Goal: Transaction & Acquisition: Book appointment/travel/reservation

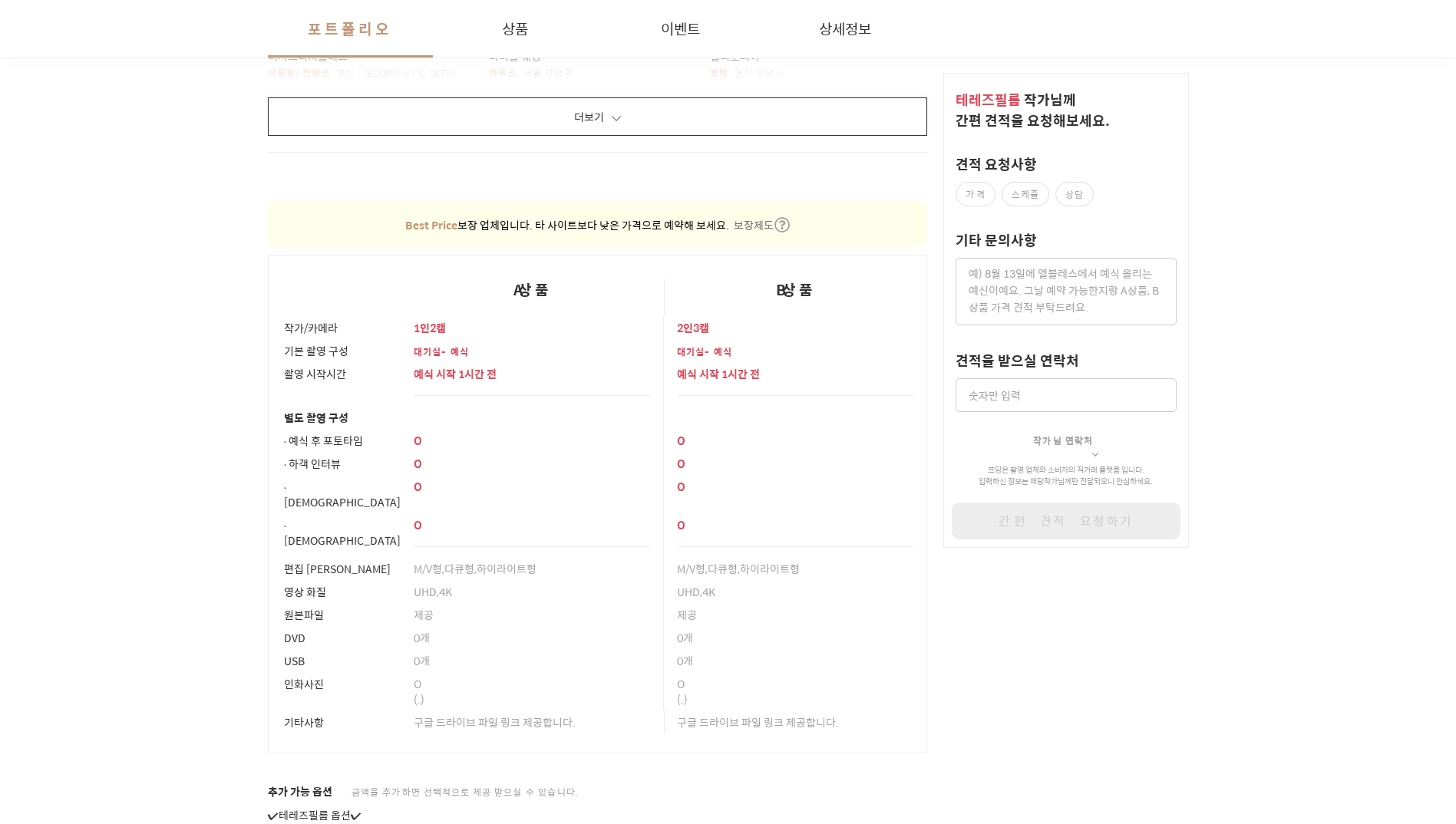
scroll to position [1687, 0]
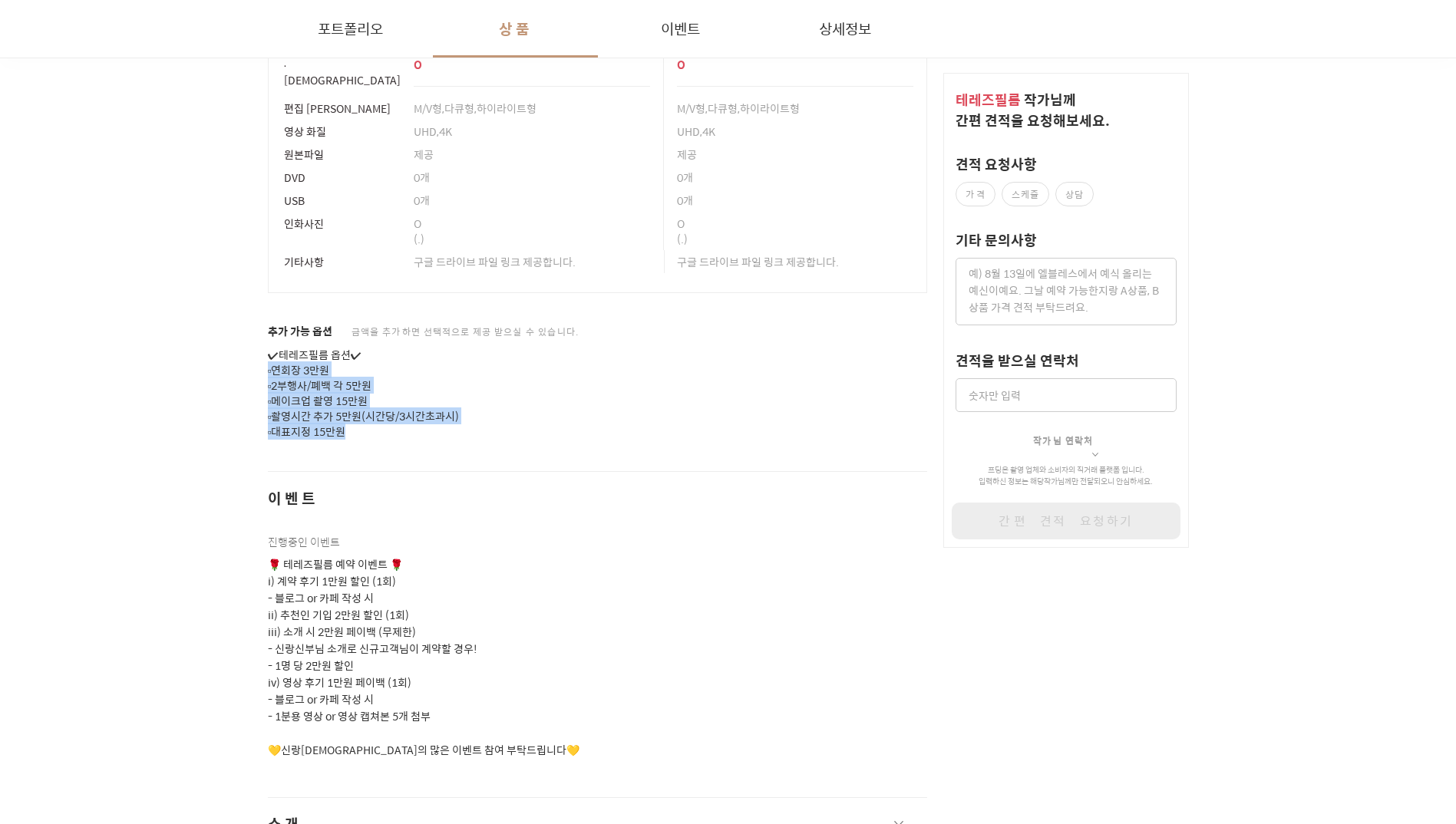
drag, startPoint x: 384, startPoint y: 406, endPoint x: 248, endPoint y: 351, distance: 146.7
drag, startPoint x: 349, startPoint y: 378, endPoint x: 465, endPoint y: 410, distance: 120.3
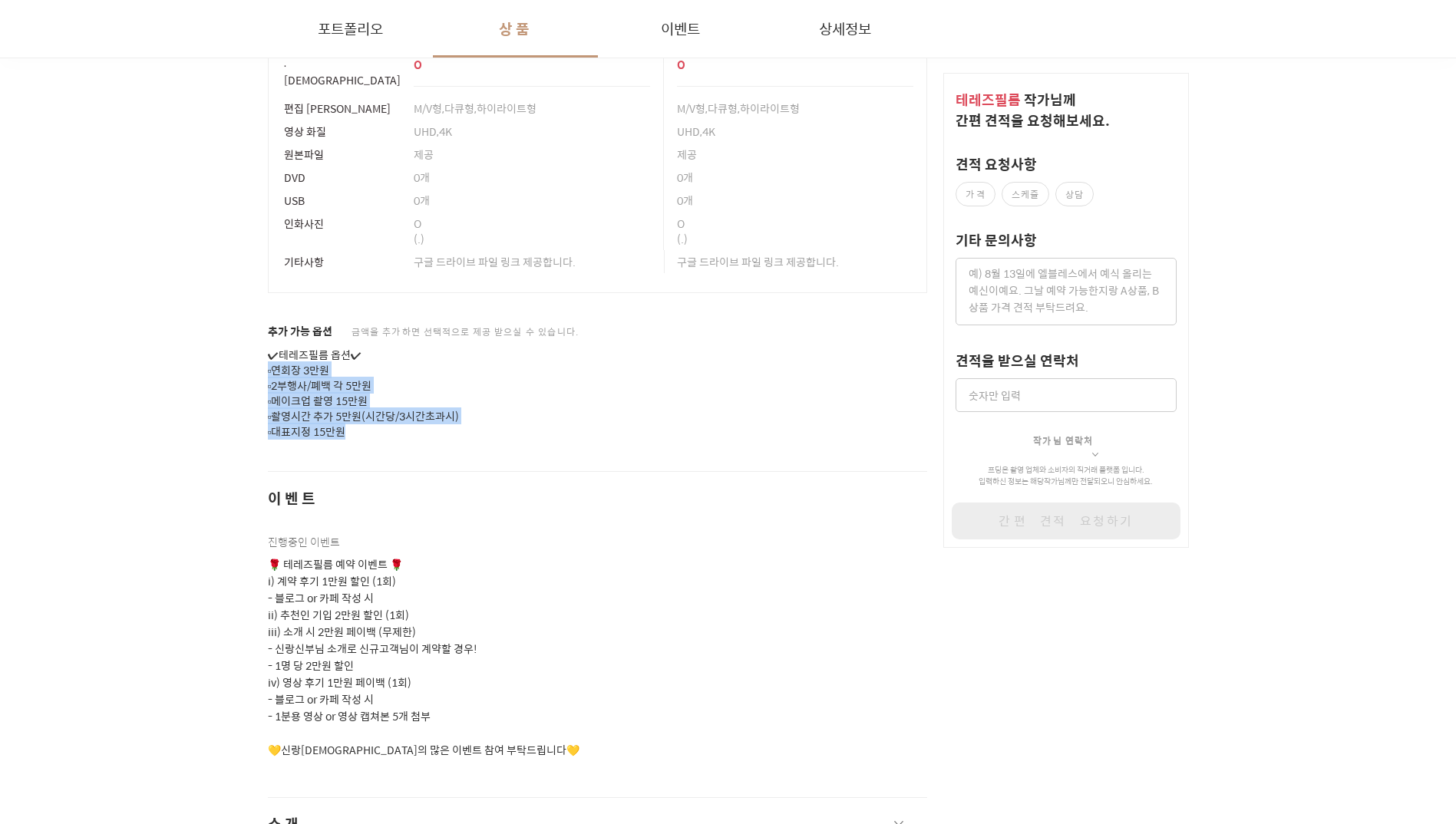
click at [465, 410] on p "✔테레즈필름 옵션✔ ▫연회장 3만원 ▫2부행사/폐백 각 5만원 ▫메이크업 촬영 15만원 ▫촬영시간 추가 5만원(시간당/3시간초과시) ▫대표지정…" at bounding box center [597, 393] width 660 height 92
drag, startPoint x: 459, startPoint y: 414, endPoint x: 264, endPoint y: 368, distance: 200.4
drag, startPoint x: 264, startPoint y: 368, endPoint x: 295, endPoint y: 384, distance: 34.9
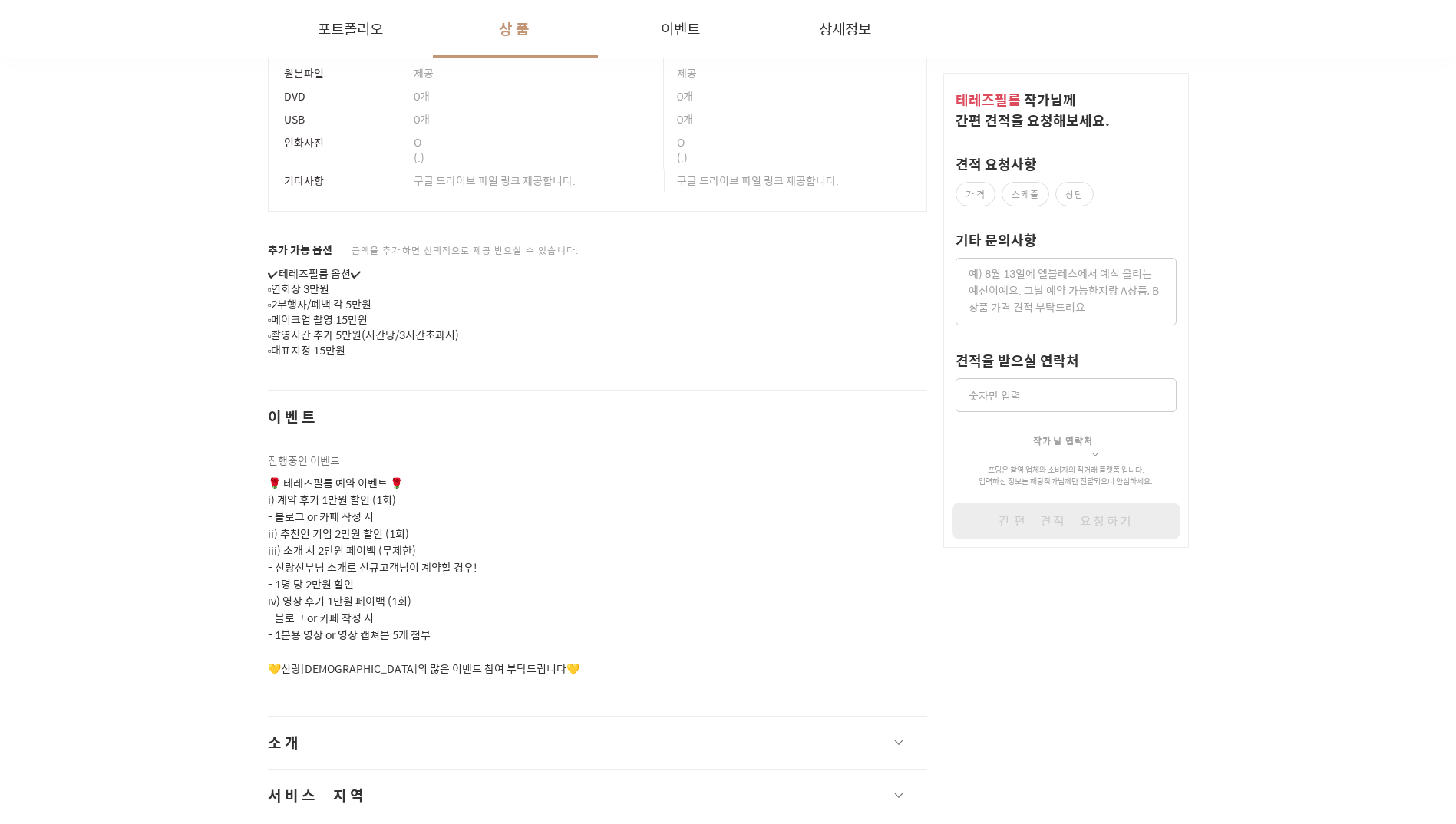
scroll to position [1841, 0]
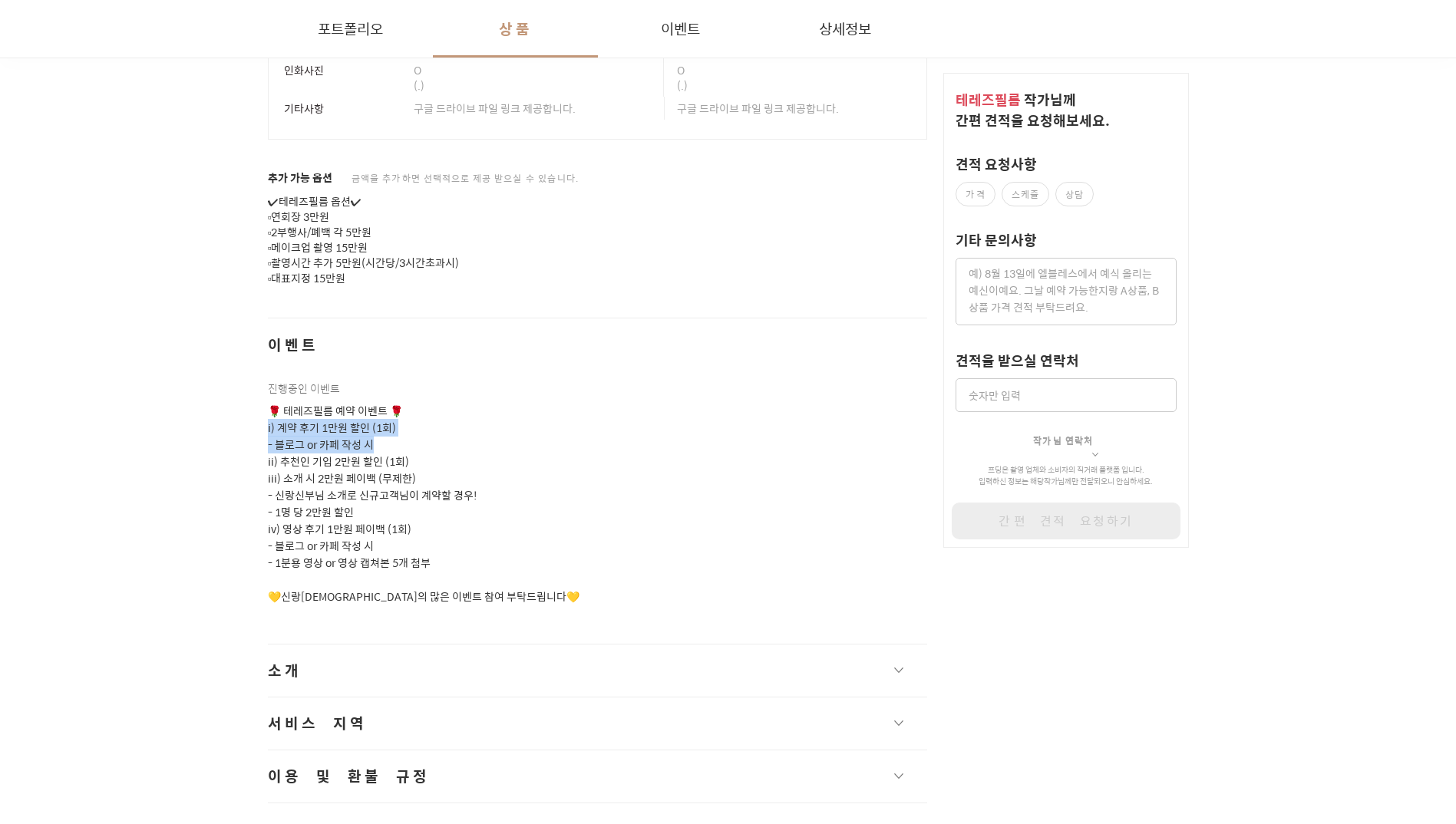
drag, startPoint x: 332, startPoint y: 427, endPoint x: 263, endPoint y: 410, distance: 71.1
drag, startPoint x: 253, startPoint y: 408, endPoint x: 447, endPoint y: 449, distance: 198.3
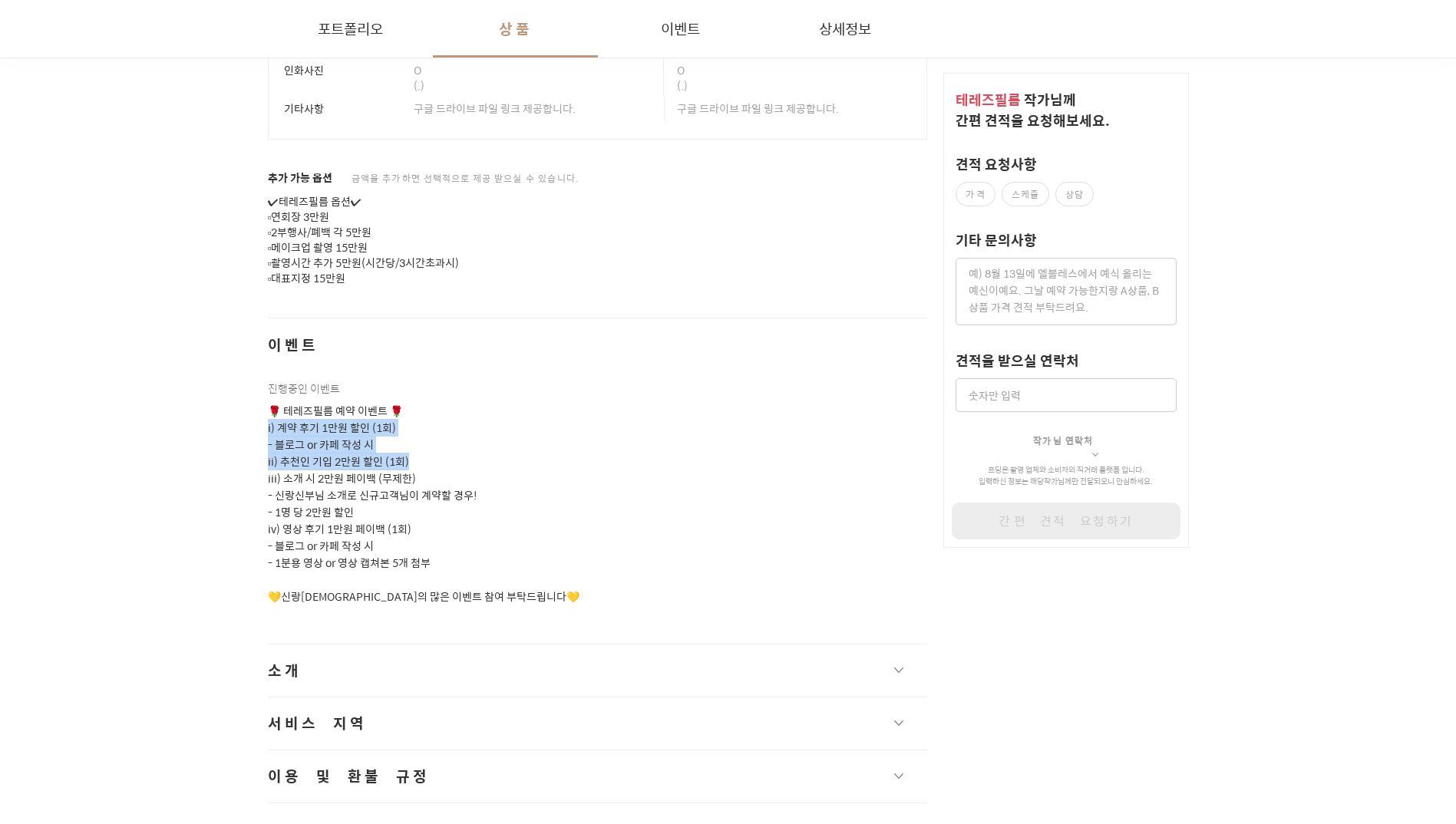
click at [447, 449] on p "🌹 테레즈필름 예약 이벤트 🌹 i) 계약 후기 1만원 할인 (1회) - 블로그 or 카페 작성 시 ii) 추천인 기입 2만원 할인 (1회) i…" at bounding box center [597, 503] width 660 height 202
drag, startPoint x: 300, startPoint y: 416, endPoint x: 208, endPoint y: 403, distance: 92.9
drag, startPoint x: 403, startPoint y: 437, endPoint x: 481, endPoint y: 450, distance: 79.1
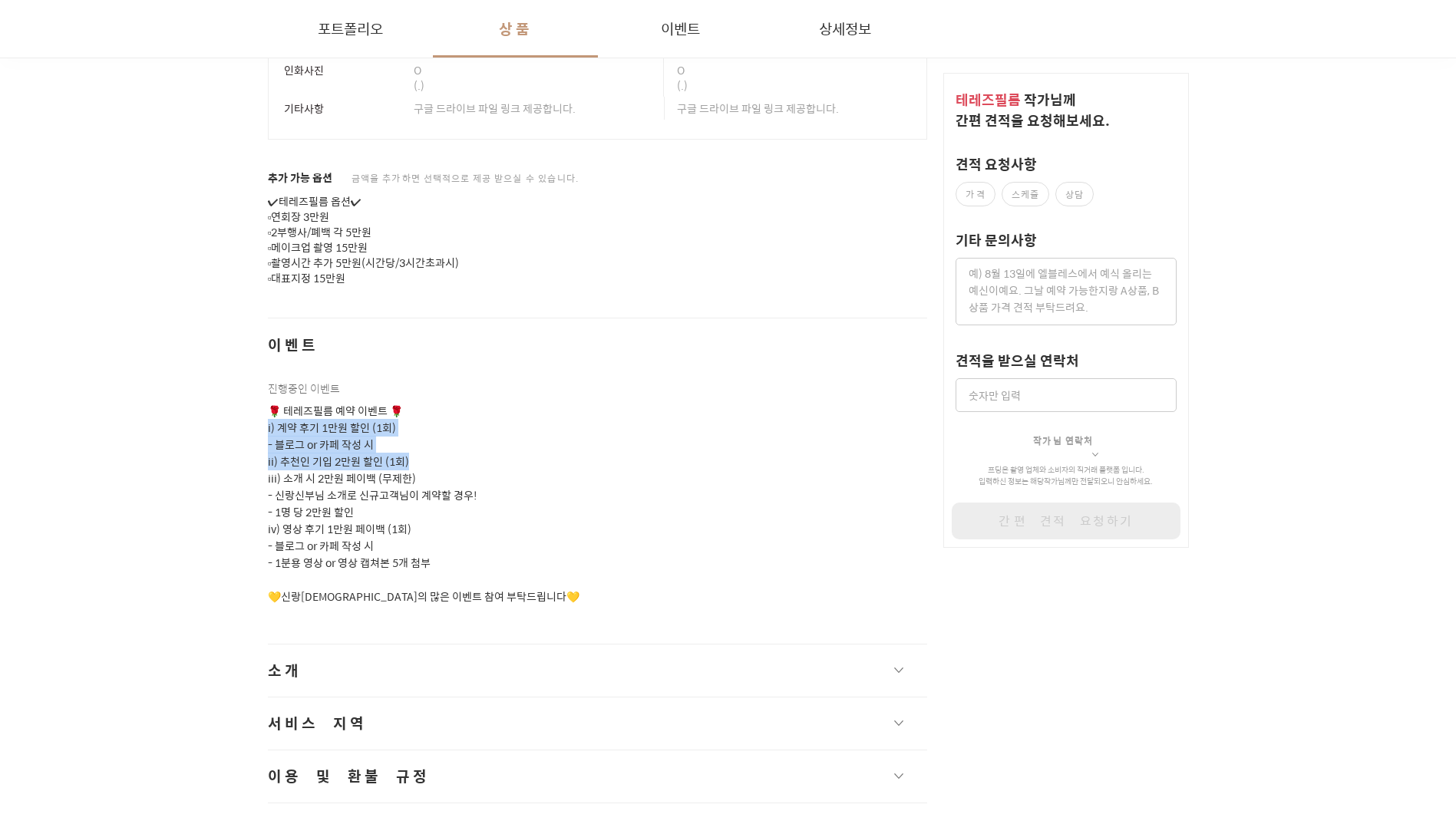
click at [482, 450] on p "🌹 테레즈필름 예약 이벤트 🌹 i) 계약 후기 1만원 할인 (1회) - 블로그 or 카페 작성 시 ii) 추천인 기입 2만원 할인 (1회) i…" at bounding box center [597, 503] width 660 height 202
drag, startPoint x: 316, startPoint y: 425, endPoint x: 226, endPoint y: 405, distance: 92.2
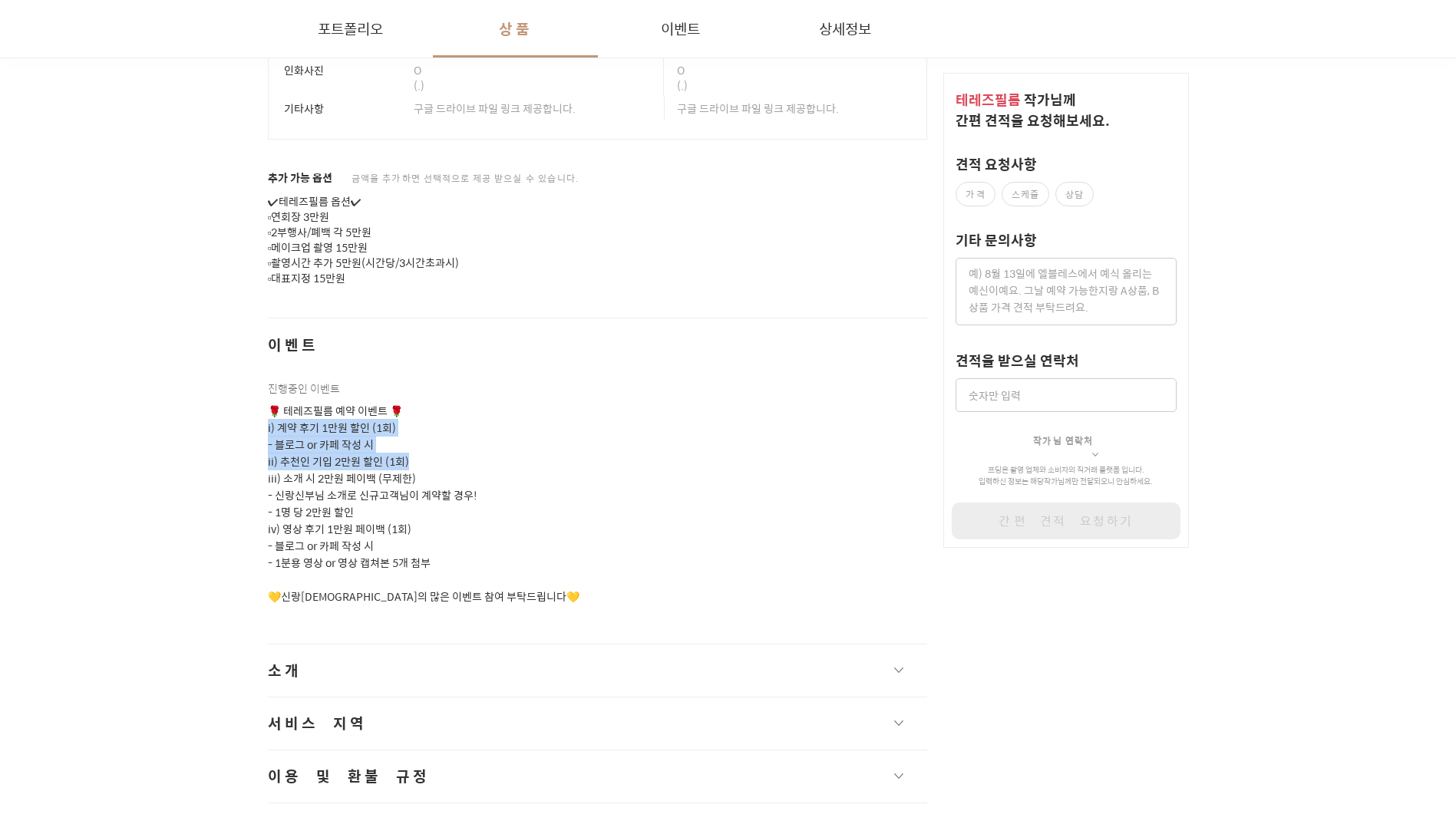
drag, startPoint x: 385, startPoint y: 428, endPoint x: 469, endPoint y: 446, distance: 85.9
click at [469, 446] on p "🌹 테레즈필름 예약 이벤트 🌹 i) 계약 후기 1만원 할인 (1회) - 블로그 or 카페 작성 시 ii) 추천인 기입 2만원 할인 (1회) i…" at bounding box center [597, 503] width 660 height 202
drag, startPoint x: 465, startPoint y: 443, endPoint x: 292, endPoint y: 405, distance: 177.1
click at [292, 405] on p "🌹 테레즈필름 예약 이벤트 🌹 i) 계약 후기 1만원 할인 (1회) - 블로그 or 카페 작성 시 ii) 추천인 기입 2만원 할인 (1회) i…" at bounding box center [597, 503] width 660 height 202
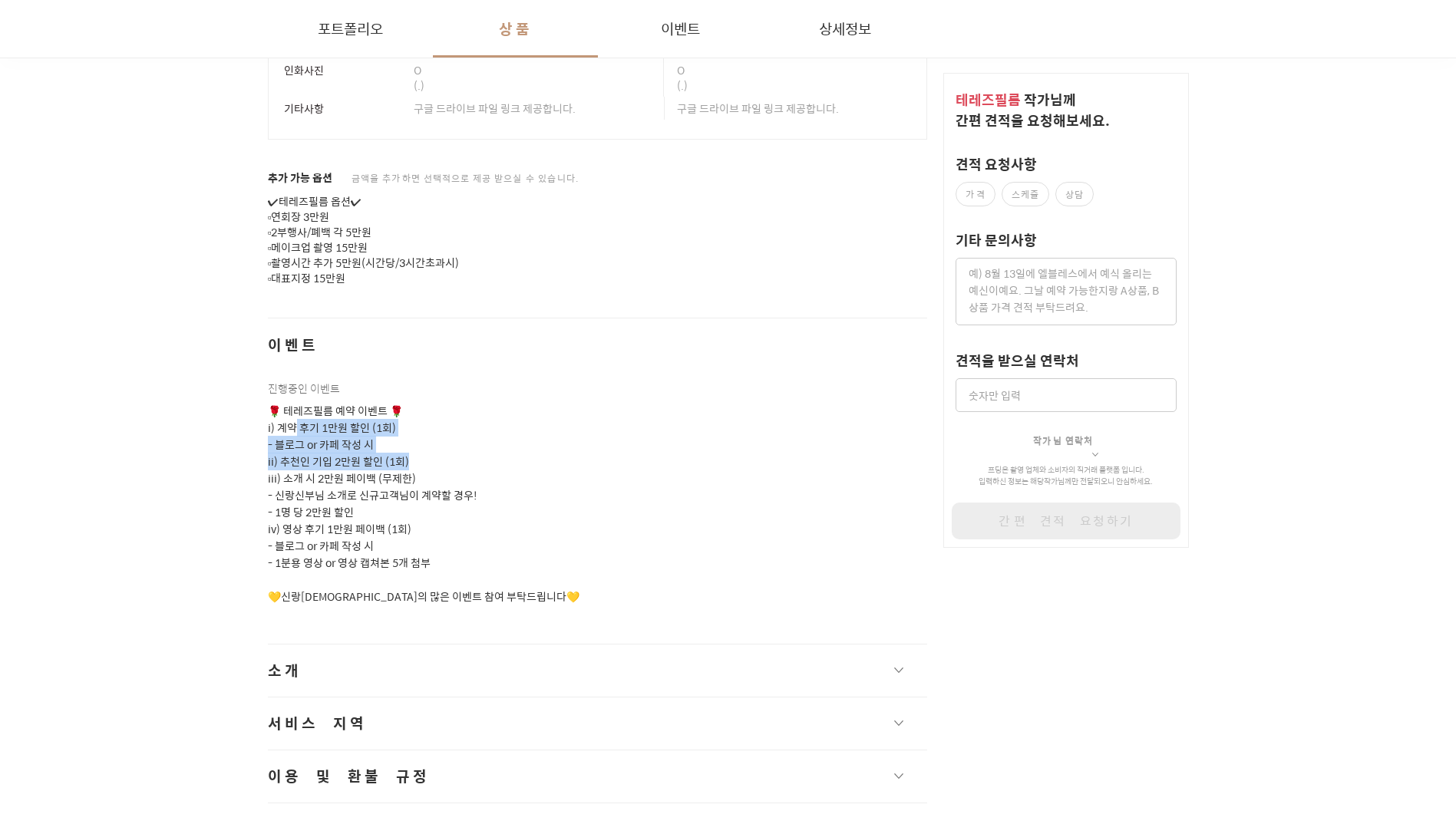
click at [292, 405] on p "🌹 테레즈필름 예약 이벤트 🌹 i) 계약 후기 1만원 할인 (1회) - 블로그 or 카페 작성 시 ii) 추천인 기입 2만원 할인 (1회) i…" at bounding box center [597, 503] width 660 height 202
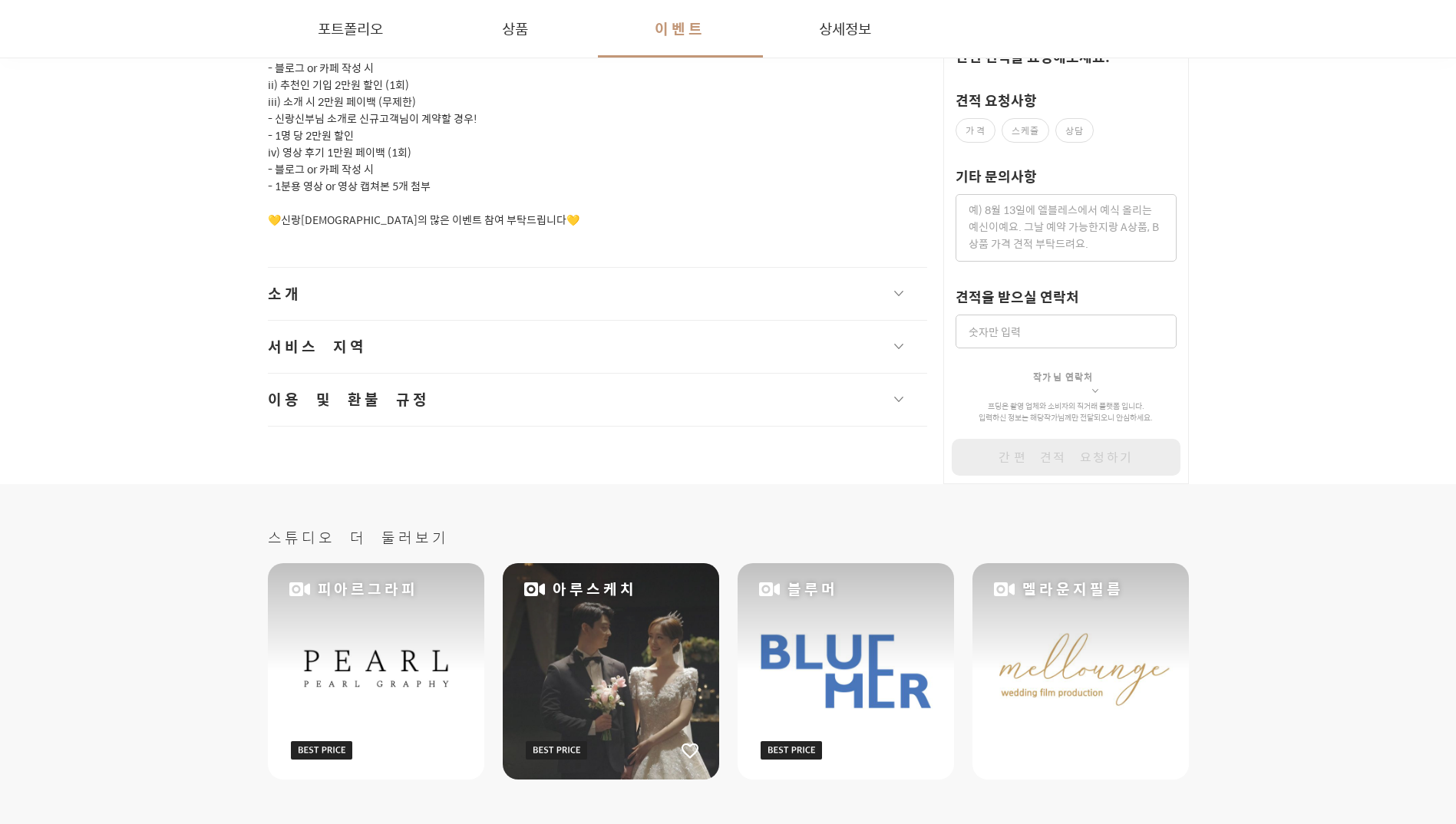
scroll to position [2224, 0]
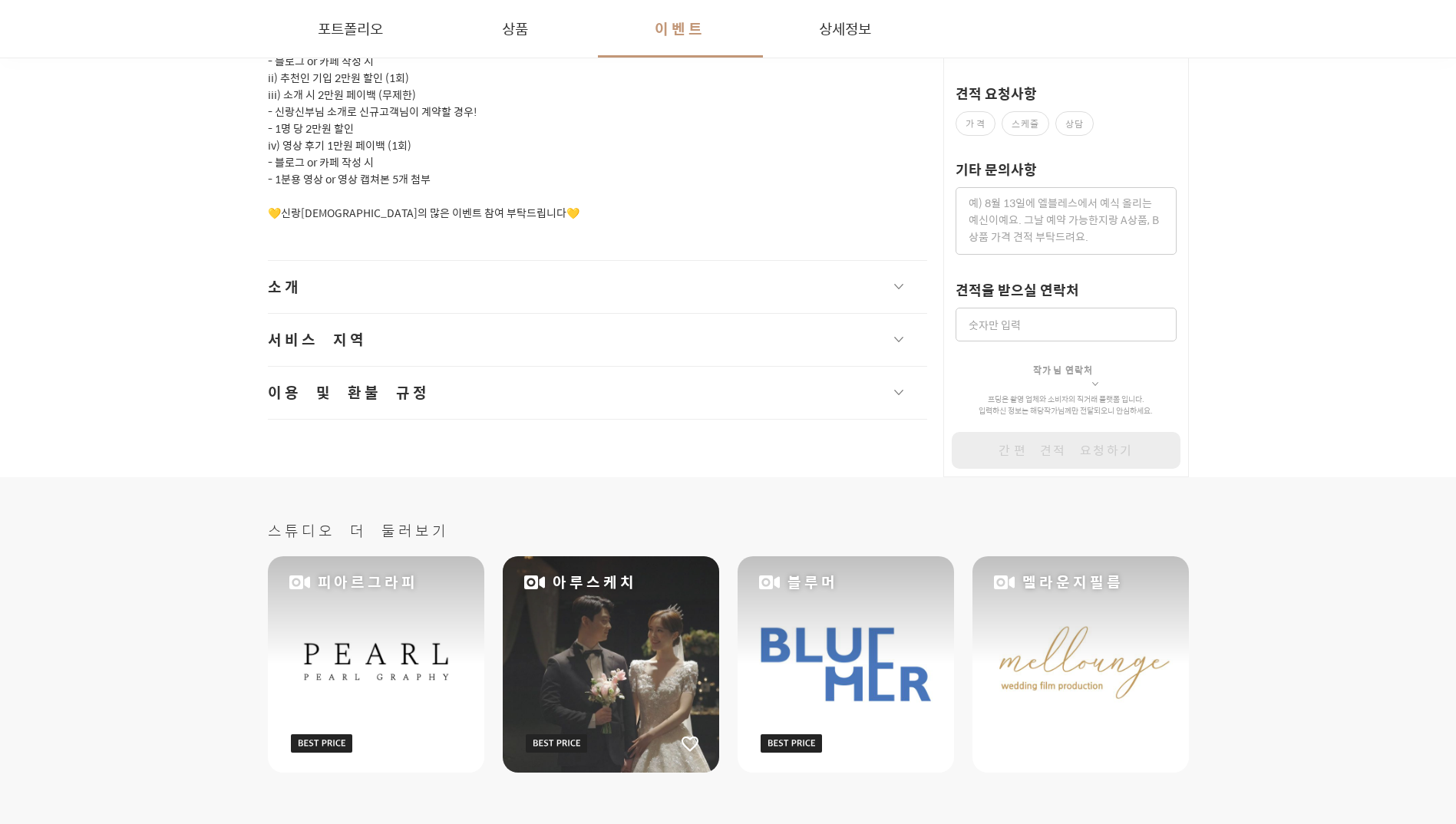
click at [375, 281] on button "소개" at bounding box center [597, 287] width 660 height 52
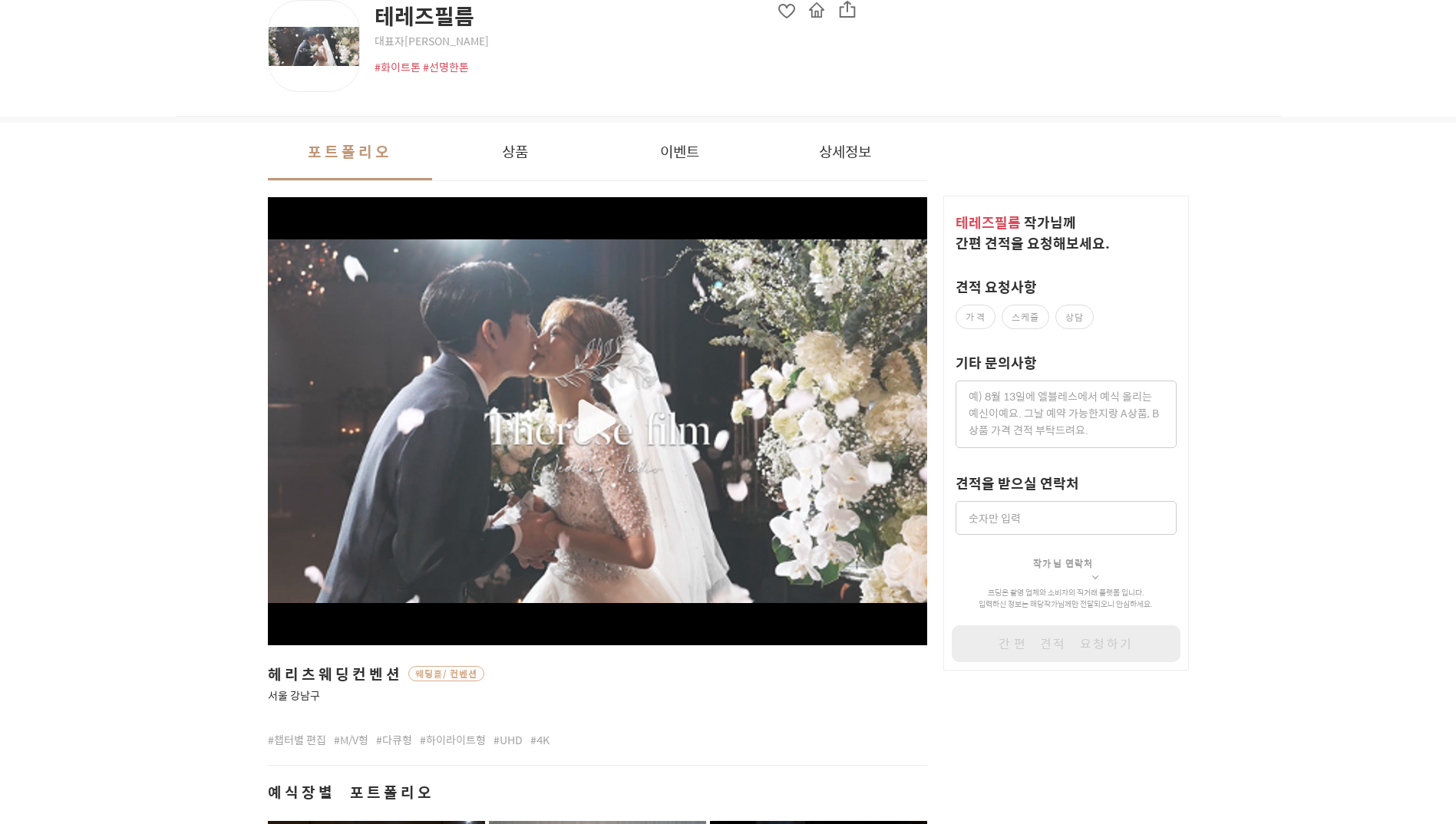
scroll to position [0, 0]
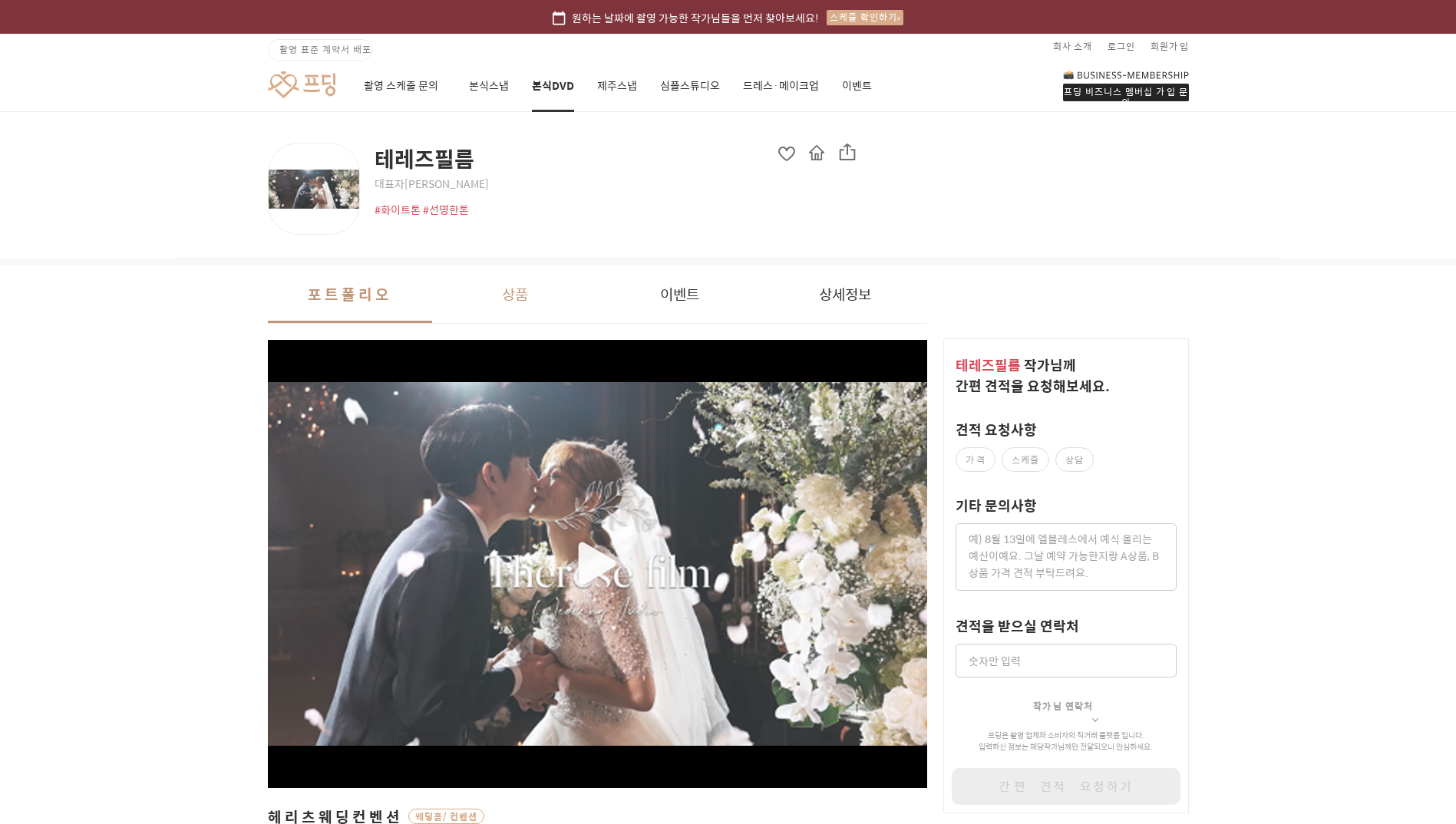
click at [544, 301] on button "상품" at bounding box center [514, 293] width 165 height 57
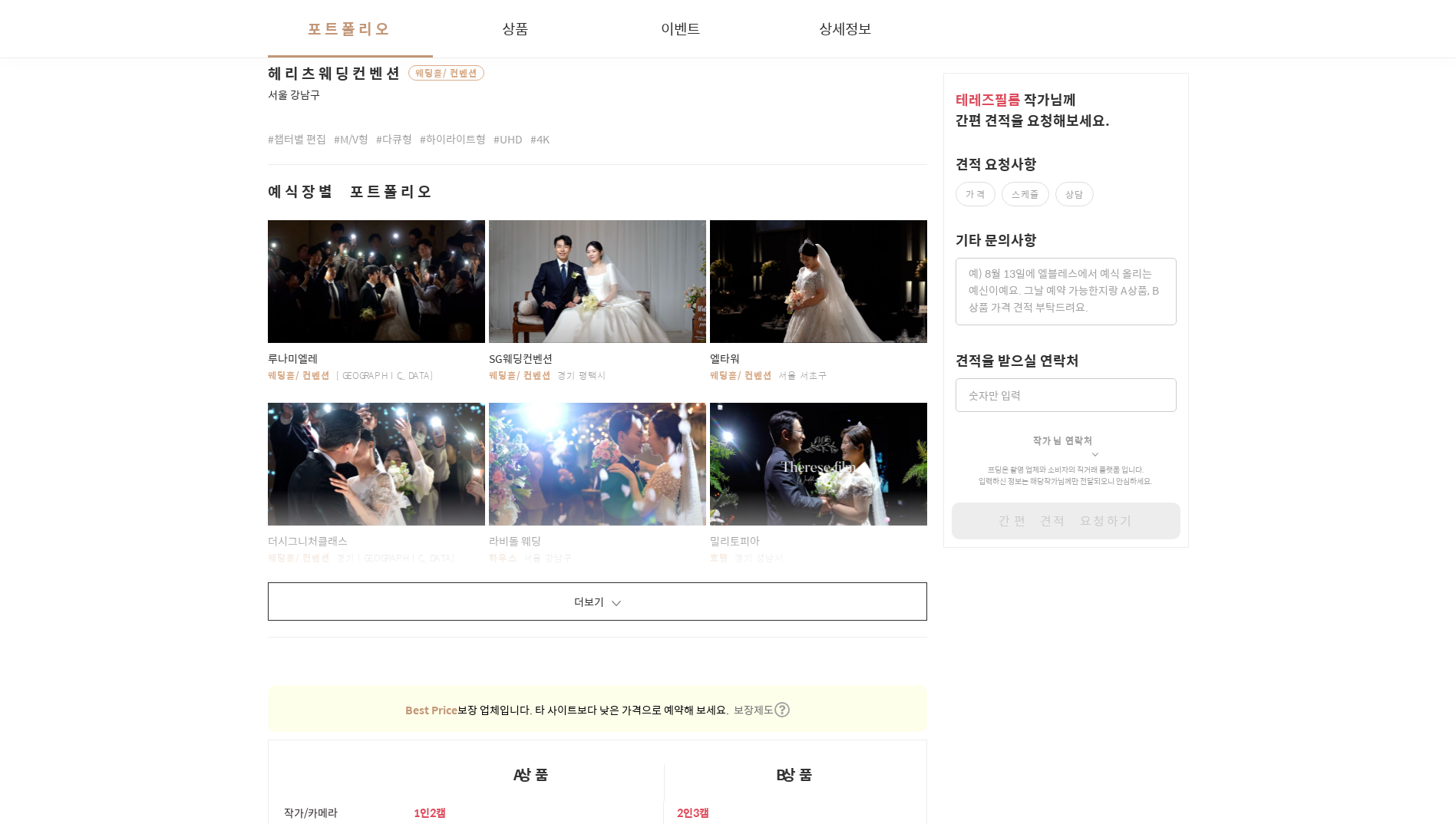
scroll to position [1317, 0]
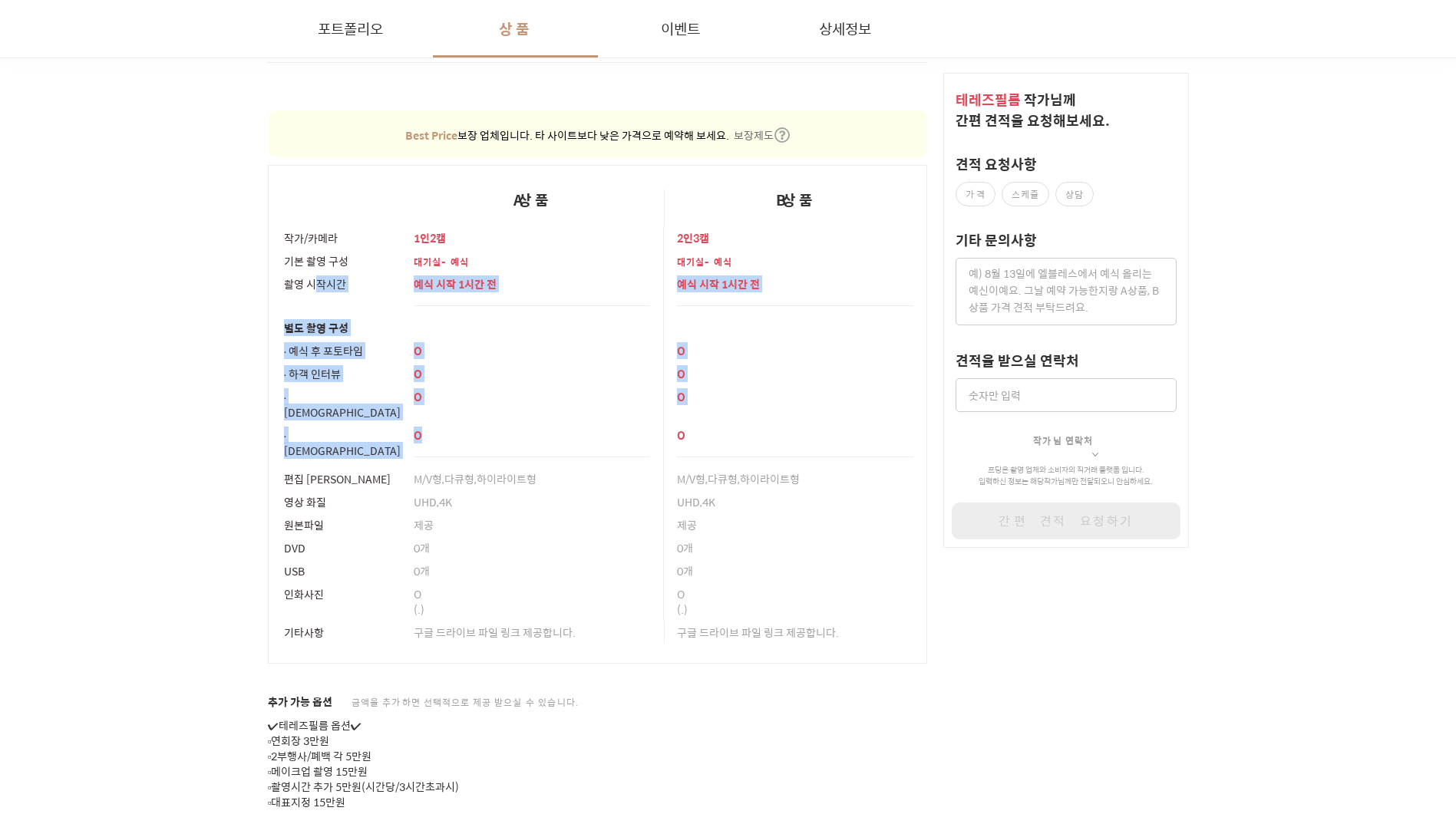
drag, startPoint x: 494, startPoint y: 352, endPoint x: 319, endPoint y: 280, distance: 189.2
click at [319, 280] on tbody "작가/카메라 1인2캠 2인3캠 기본 촬영 구성 대기실-예식 대기실-예식 촬영 시작시간 예식 시작 1시간 전 예식 시작 1시간 전 별도 촬영 구…" at bounding box center [597, 444] width 659 height 437
click at [319, 280] on div "촬영 시작시간" at bounding box center [342, 283] width 117 height 23
drag, startPoint x: 300, startPoint y: 260, endPoint x: 596, endPoint y: 414, distance: 333.7
click at [595, 414] on tbody "작가/카메라 1인2캠 2인3캠 기본 촬영 구성 대기실-예식 대기실-예식 촬영 시작시간 예식 시작 1시간 전 예식 시작 1시간 전 별도 촬영 구…" at bounding box center [597, 444] width 659 height 437
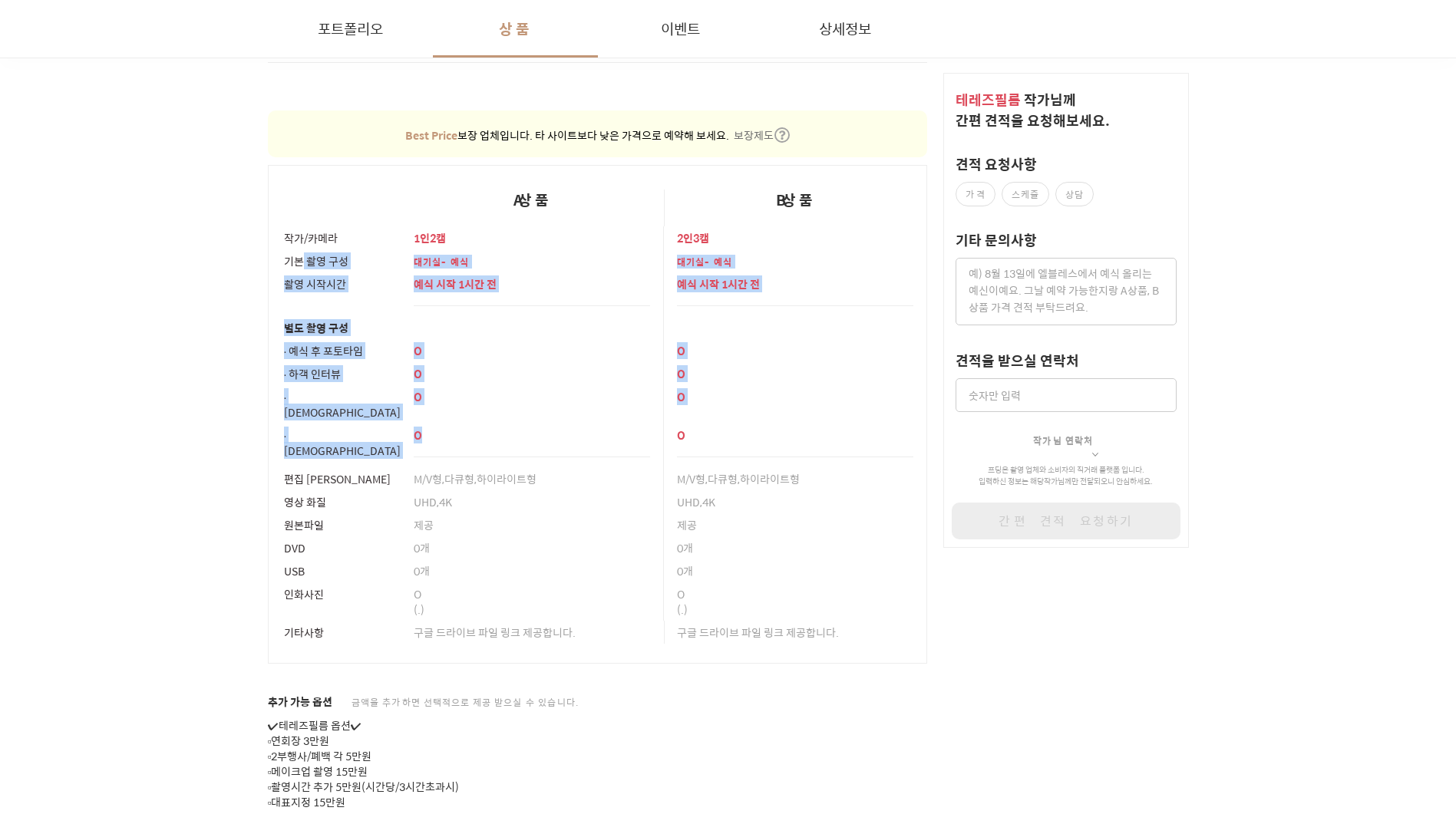
click at [596, 427] on p "O" at bounding box center [533, 435] width 237 height 15
click at [544, 427] on p "O" at bounding box center [533, 435] width 237 height 15
click at [620, 423] on div "O" at bounding box center [533, 439] width 237 height 33
drag, startPoint x: 359, startPoint y: 305, endPoint x: 413, endPoint y: 386, distance: 97.3
click at [413, 386] on tbody "작가/카메라 1인2캠 2인3캠 기본 촬영 구성 대기실-예식 대기실-예식 촬영 시작시간 예식 시작 1시간 전 예식 시작 1시간 전 별도 촬영 구…" at bounding box center [597, 444] width 659 height 437
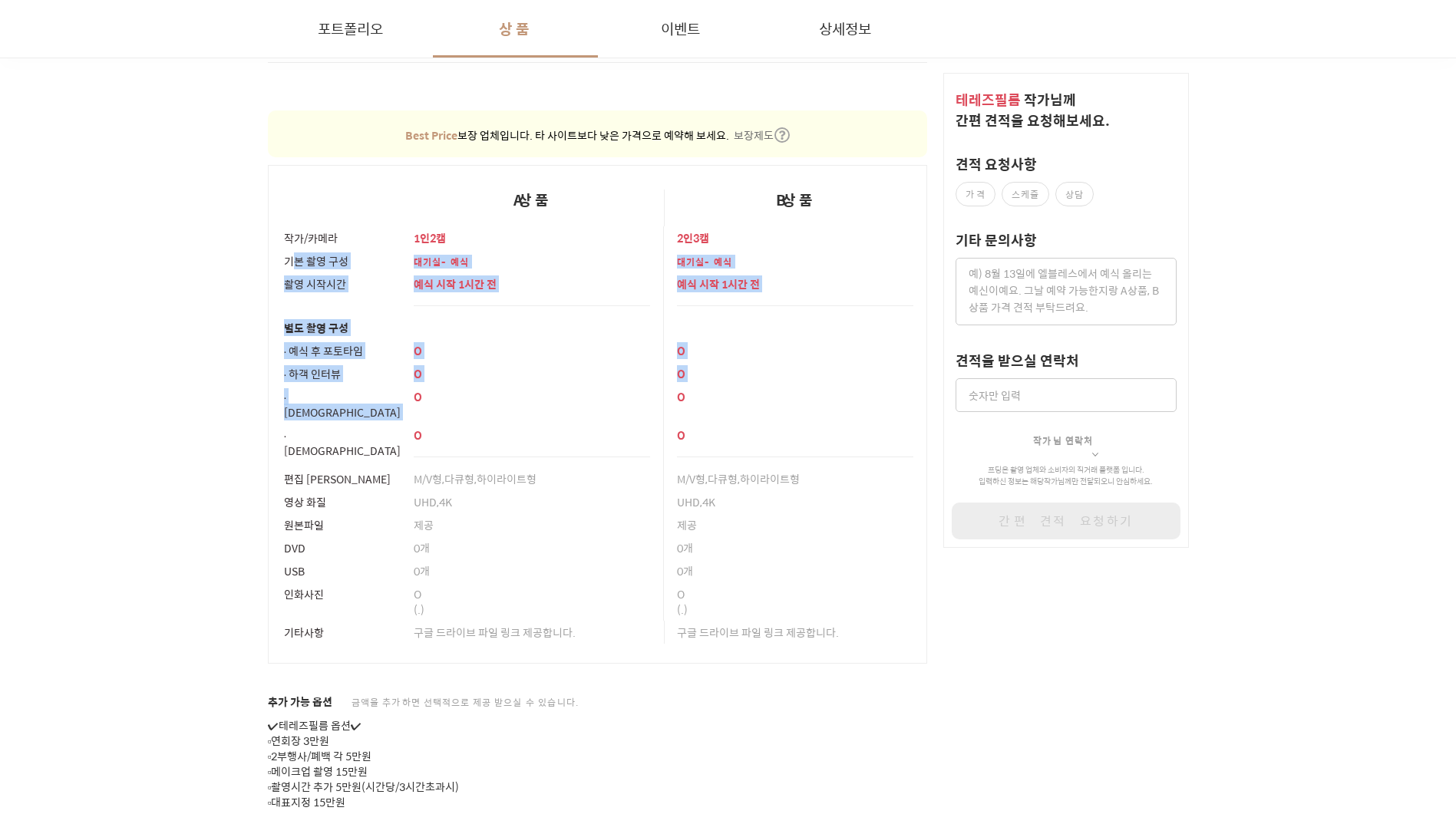
click at [414, 389] on p "O" at bounding box center [533, 397] width 237 height 15
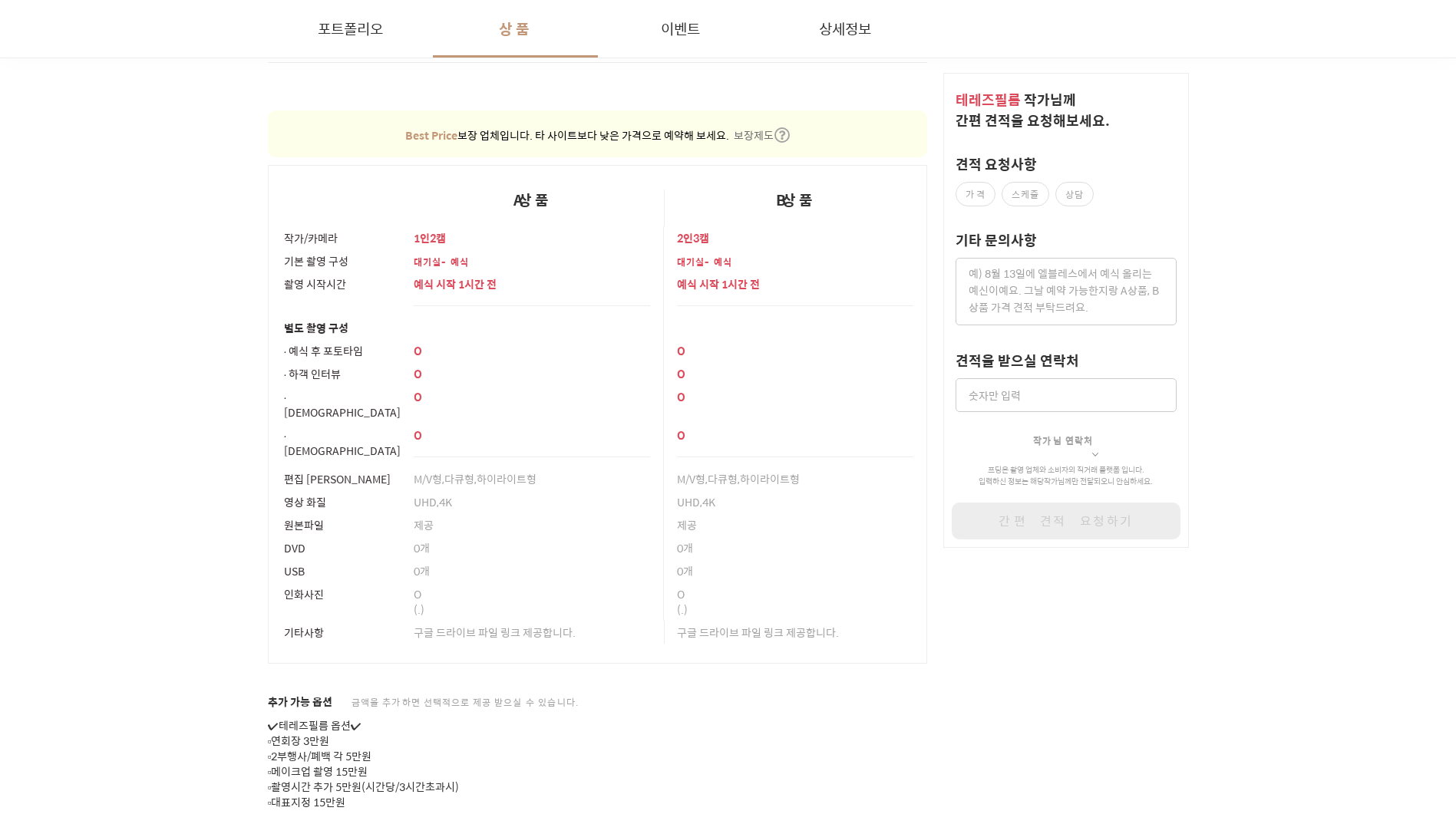
drag, startPoint x: 422, startPoint y: 403, endPoint x: 434, endPoint y: 419, distance: 20.0
click at [434, 423] on div "O" at bounding box center [533, 439] width 237 height 33
click at [436, 427] on p "O" at bounding box center [533, 435] width 237 height 15
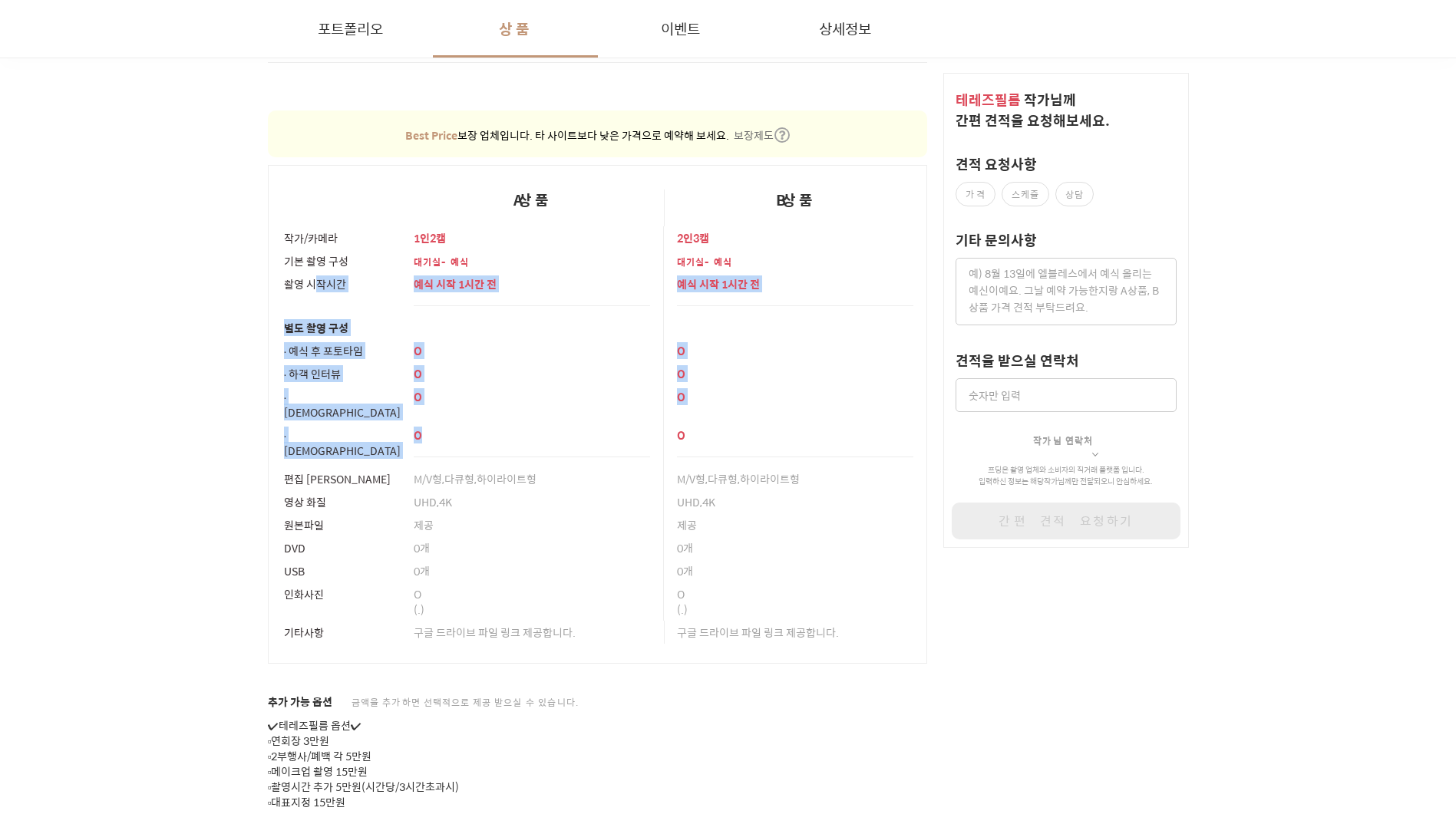
drag, startPoint x: 322, startPoint y: 282, endPoint x: 294, endPoint y: 248, distance: 44.0
click at [294, 249] on tbody "작가/카메라 1인2캠 2인3캠 기본 촬영 구성 대기실-예식 대기실-예식 촬영 시작시간 예식 시작 1시간 전 예식 시작 1시간 전 별도 촬영 구…" at bounding box center [597, 444] width 659 height 437
drag, startPoint x: 294, startPoint y: 248, endPoint x: 290, endPoint y: 224, distance: 24.3
click at [294, 249] on div "기본 촬영 구성" at bounding box center [342, 260] width 117 height 23
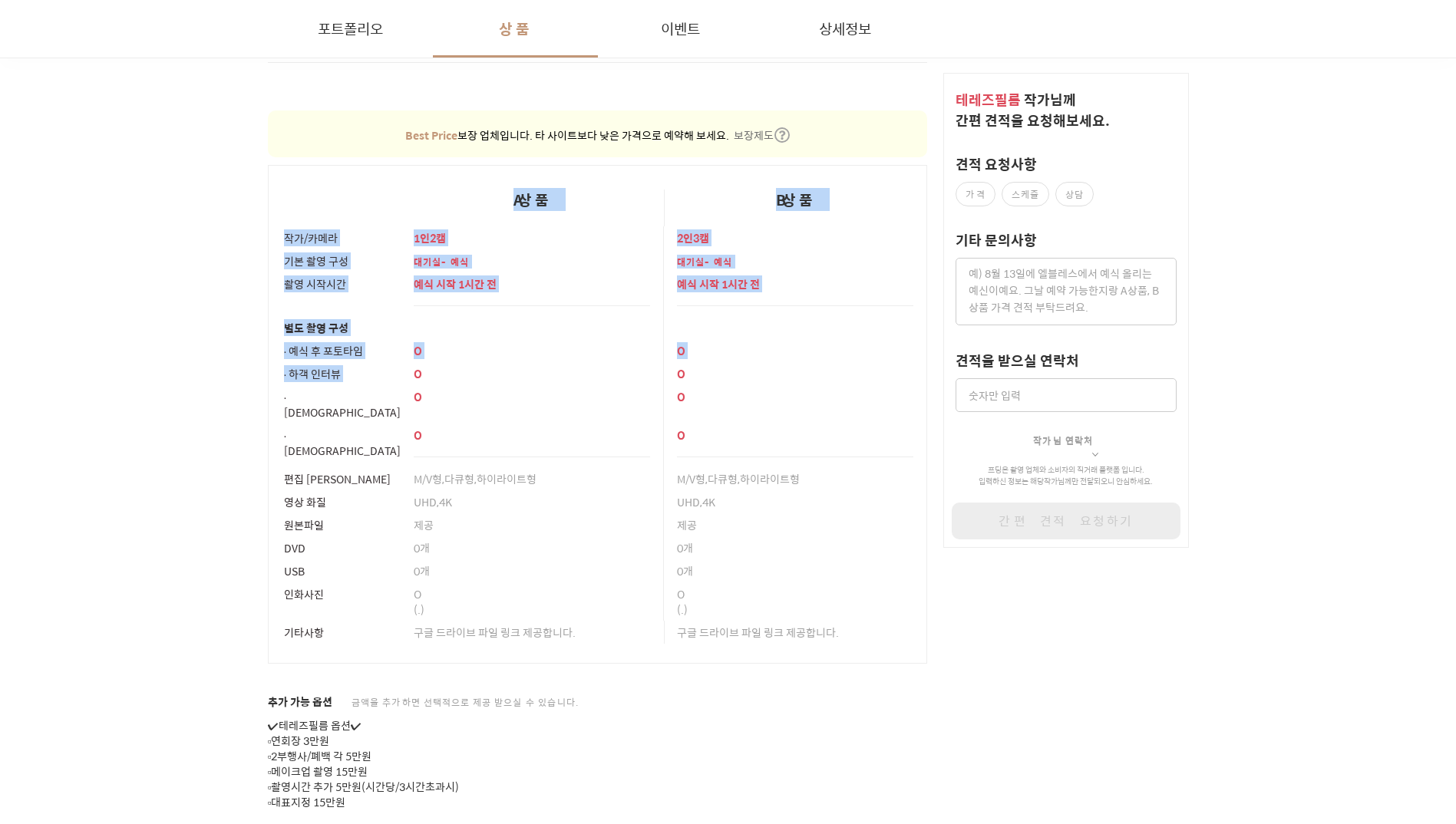
drag, startPoint x: 376, startPoint y: 334, endPoint x: 423, endPoint y: 376, distance: 63.0
click at [419, 372] on table "A상품 B상품 작가/카메라 1인2캠 2인3캠 기본 촬영 구성 대기실-예식 대기실-예식 촬영 시작시간 예식 시작 1시간 전 예식 시작 1시간 전…" at bounding box center [597, 414] width 660 height 498
click at [424, 377] on div "O" at bounding box center [533, 373] width 237 height 23
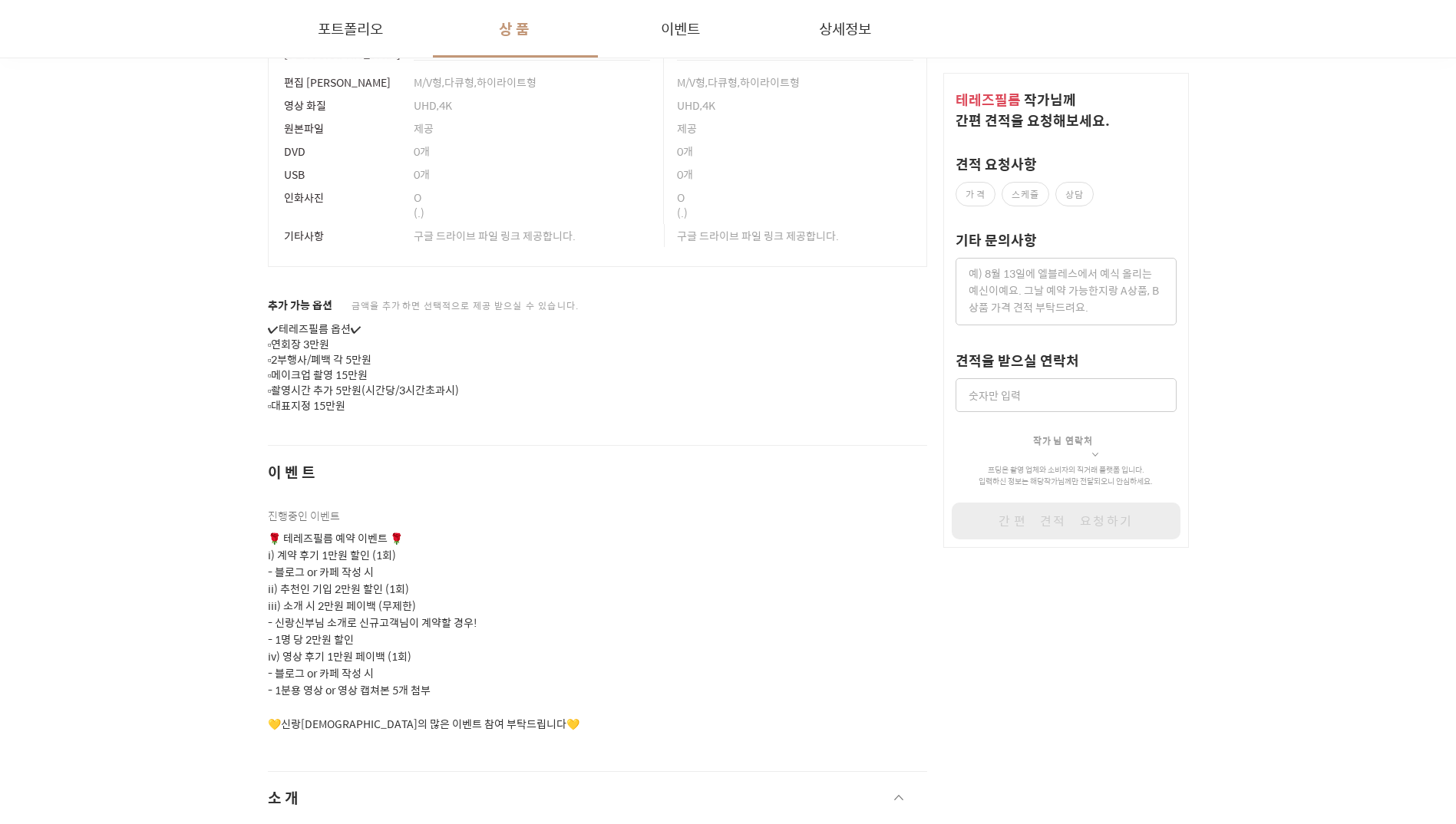
scroll to position [1777, 0]
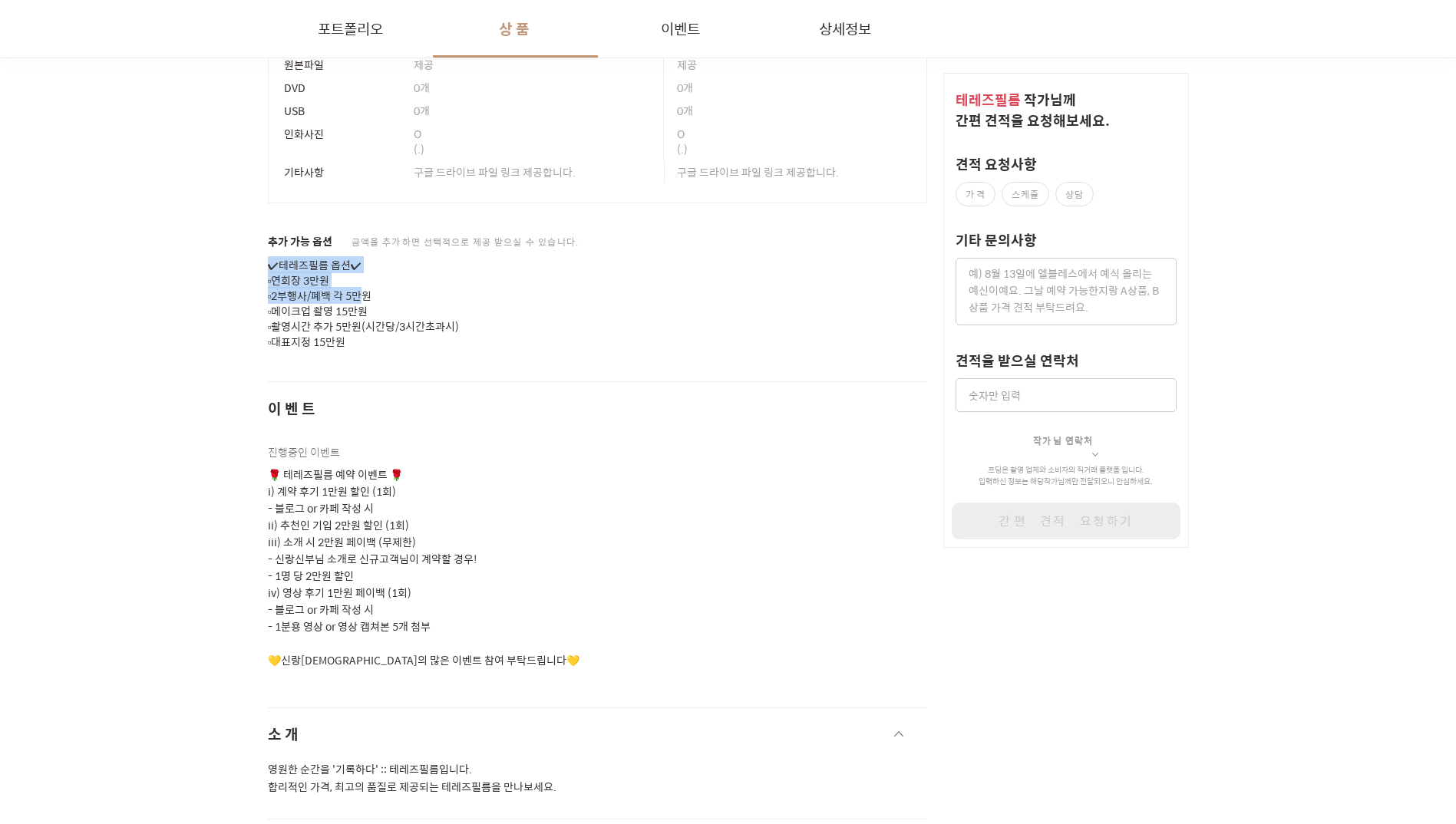
drag, startPoint x: 333, startPoint y: 248, endPoint x: 254, endPoint y: 237, distance: 79.8
drag, startPoint x: 394, startPoint y: 288, endPoint x: 452, endPoint y: 299, distance: 59.0
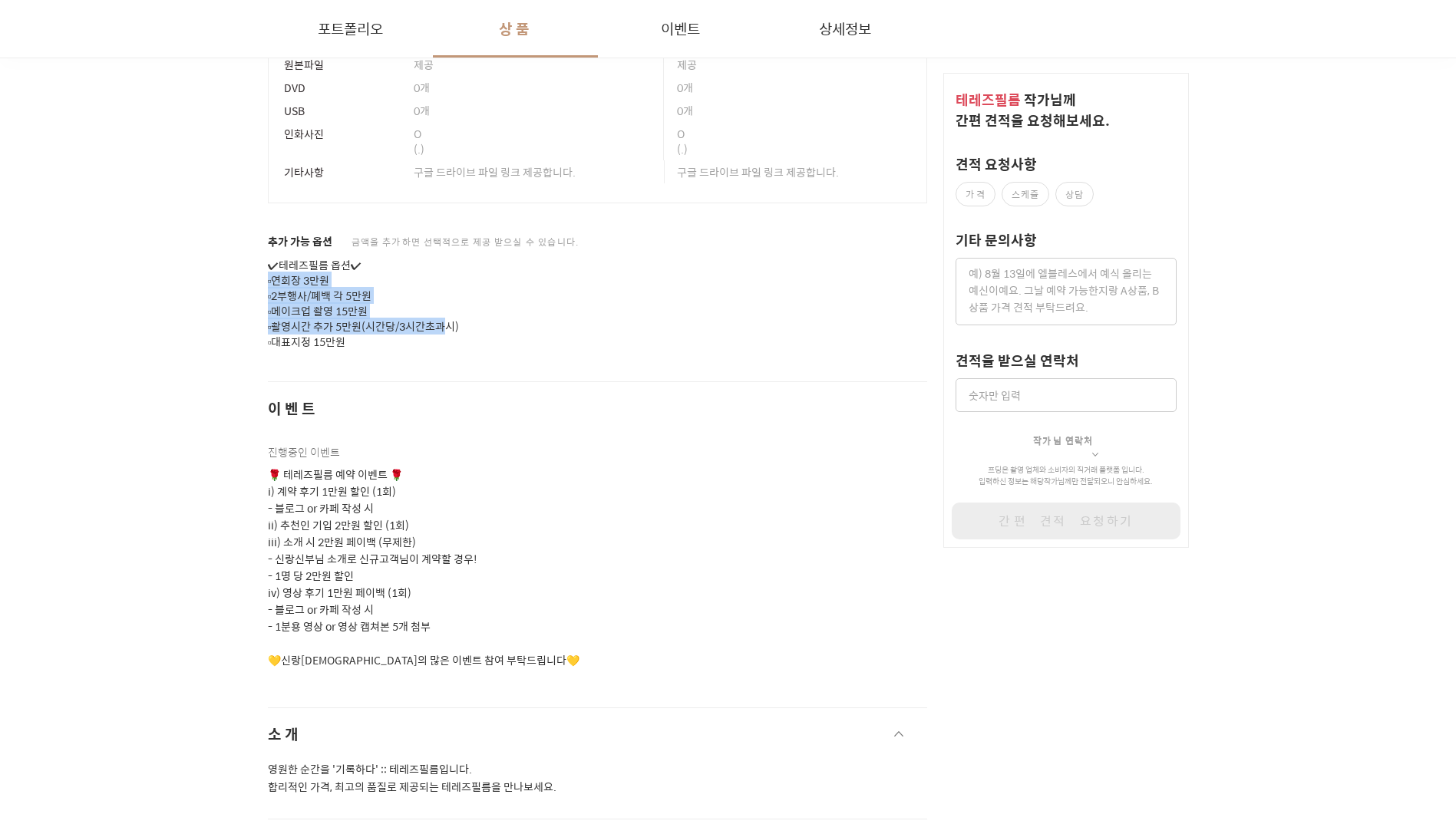
click at [452, 299] on p "✔테레즈필름 옵션✔ ▫연회장 3만원 ▫2부행사/폐백 각 5만원 ▫메이크업 촬영 15만원 ▫촬영시간 추가 5만원(시간당/3시간초과시) ▫대표지정…" at bounding box center [597, 304] width 660 height 92
click at [432, 287] on p "✔테레즈필름 옵션✔ ▫연회장 3만원 ▫2부행사/폐백 각 5만원 ▫메이크업 촬영 15만원 ▫촬영시간 추가 5만원(시간당/3시간초과시) ▫대표지정…" at bounding box center [597, 304] width 660 height 92
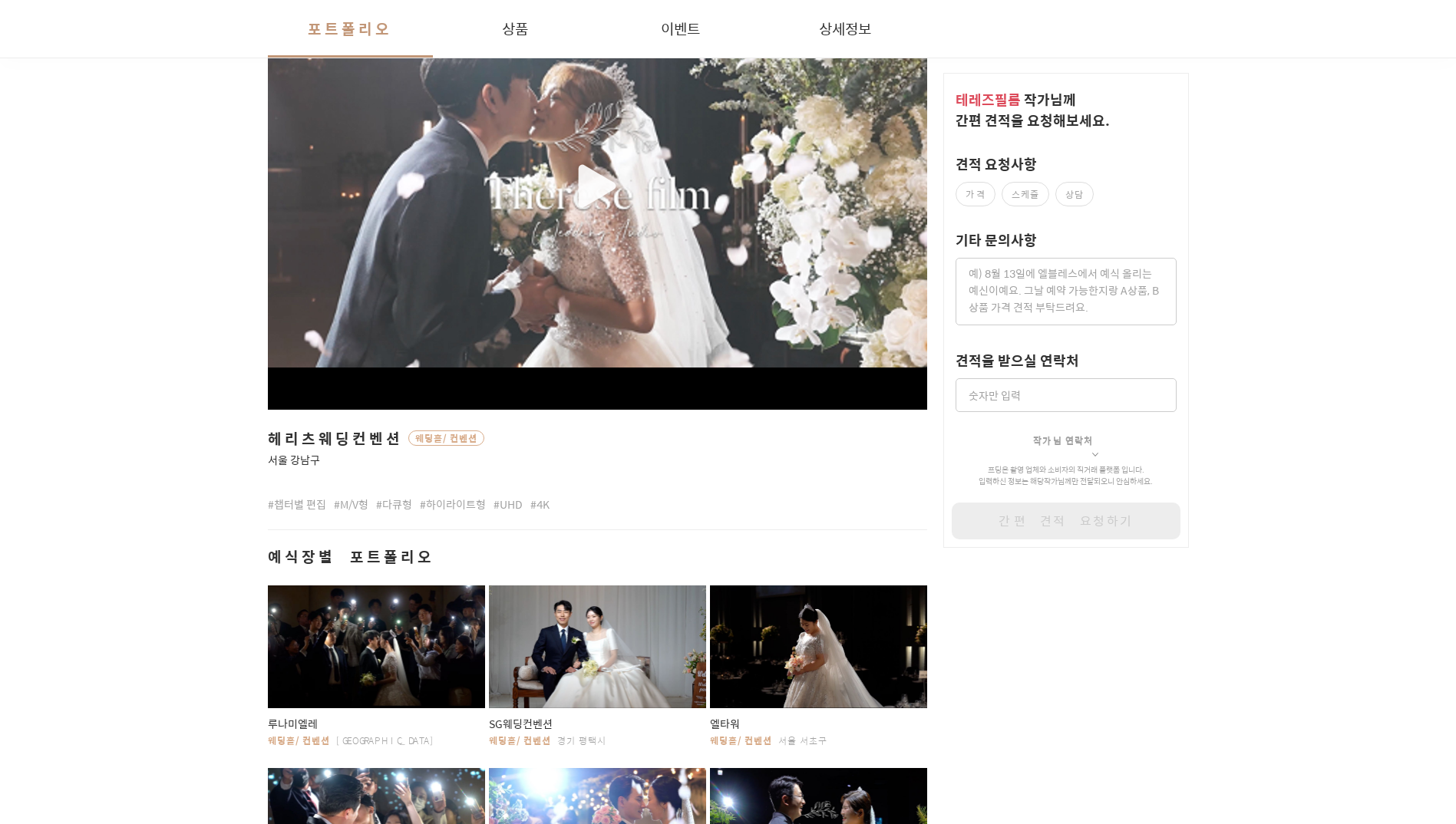
scroll to position [166, 0]
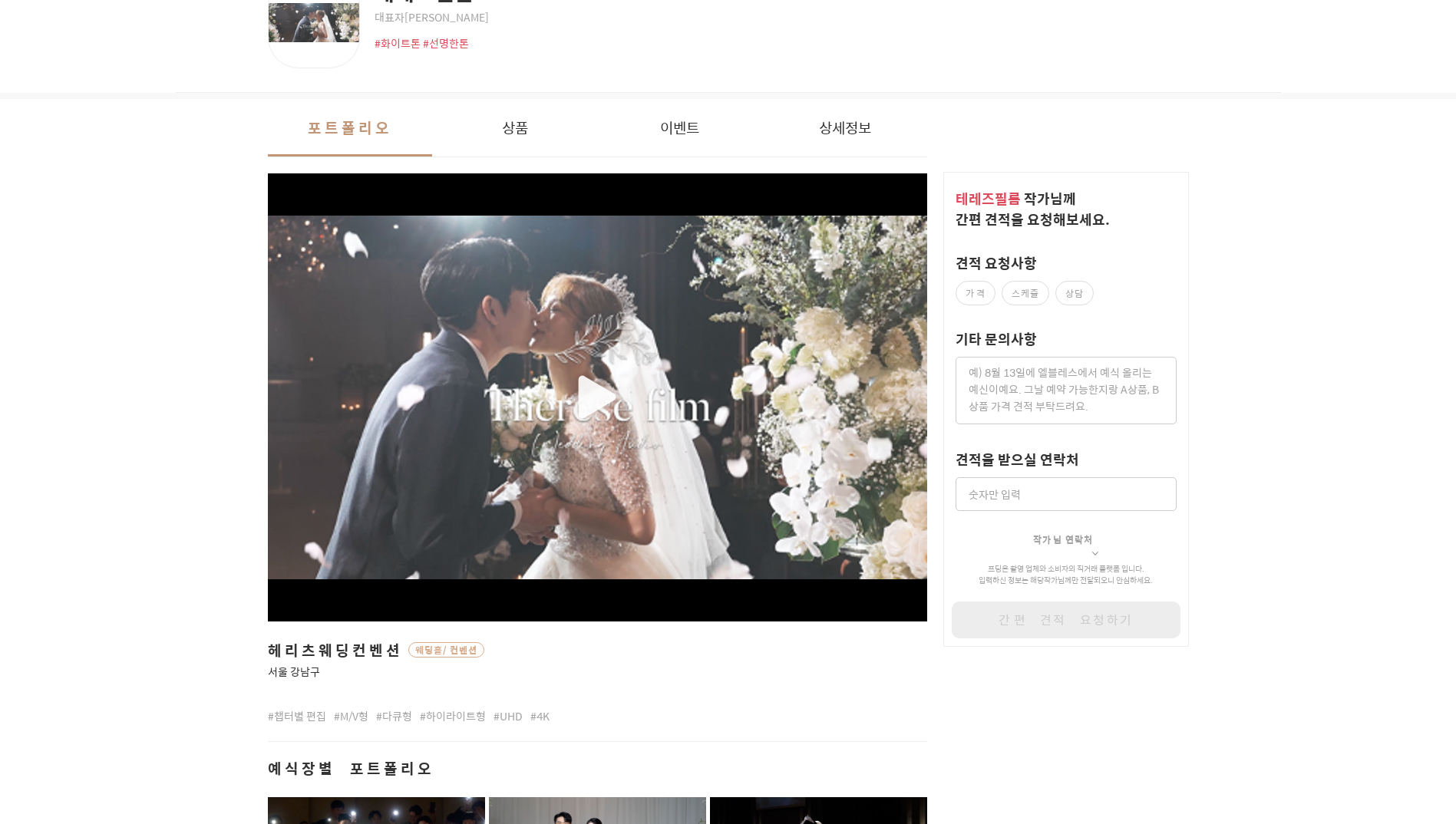
click at [1045, 532] on span "작가님 연락처" at bounding box center [1063, 539] width 60 height 14
drag, startPoint x: 1011, startPoint y: 567, endPoint x: 1132, endPoint y: 573, distance: 121.1
click at [1132, 573] on p "프딩은 촬영 업체와 소비자의 직거래 플랫폼 입니다. 입력하신 정보는 해당 작가 님께만 전달되오니 안심하세요." at bounding box center [1065, 574] width 221 height 23
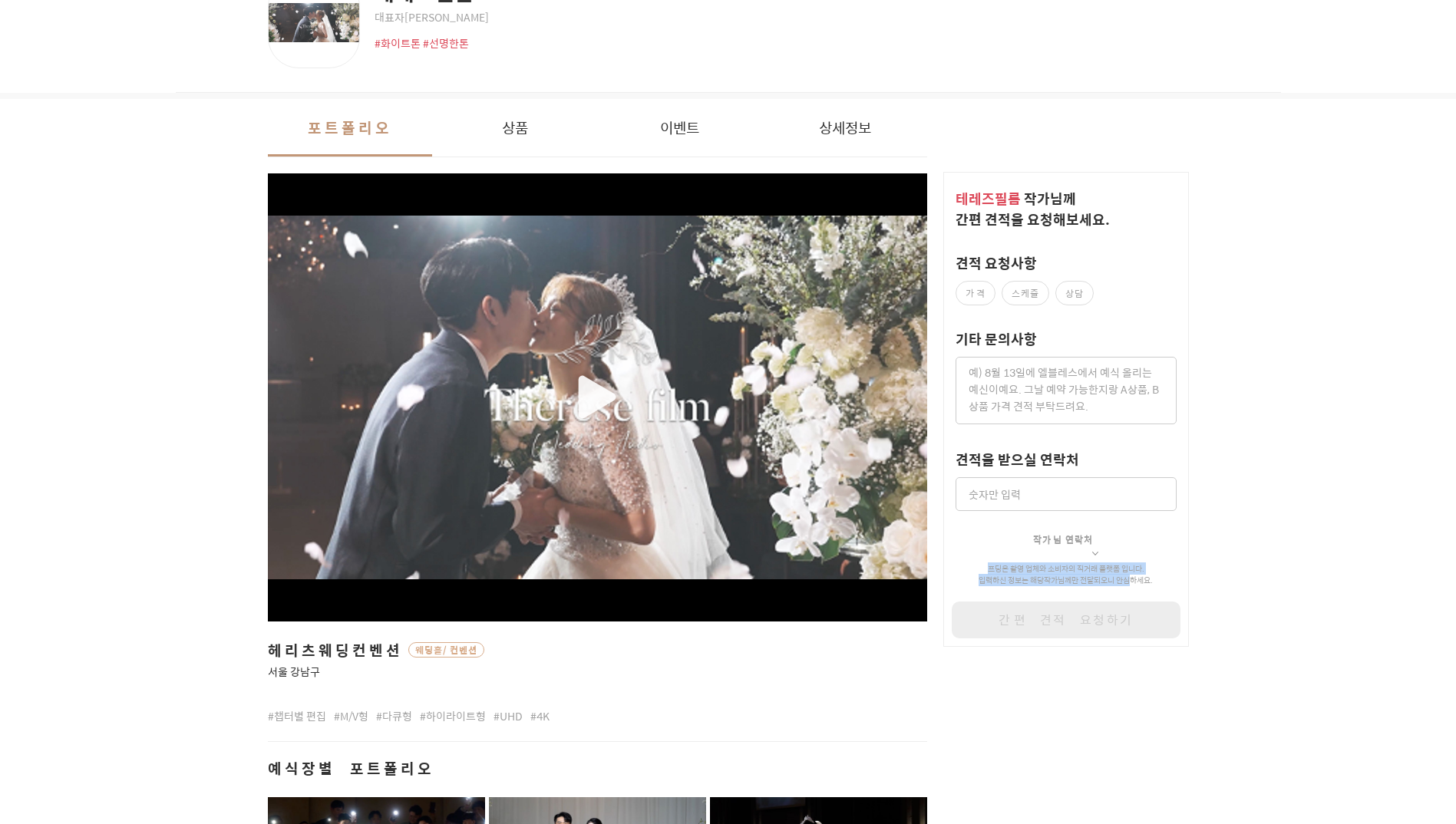
drag, startPoint x: 1080, startPoint y: 575, endPoint x: 970, endPoint y: 562, distance: 110.8
click at [970, 563] on p "프딩은 촬영 업체와 소비자의 직거래 플랫폼 입니다. 입력하신 정보는 해당 작가 님께만 전달되오니 안심하세요." at bounding box center [1065, 574] width 221 height 23
drag, startPoint x: 973, startPoint y: 562, endPoint x: 1117, endPoint y: 564, distance: 144.0
click at [1116, 564] on p "프딩은 촬영 업체와 소비자의 직거래 플랫폼 입니다. 입력하신 정보는 해당 작가 님께만 전달되오니 안심하세요." at bounding box center [1065, 574] width 221 height 23
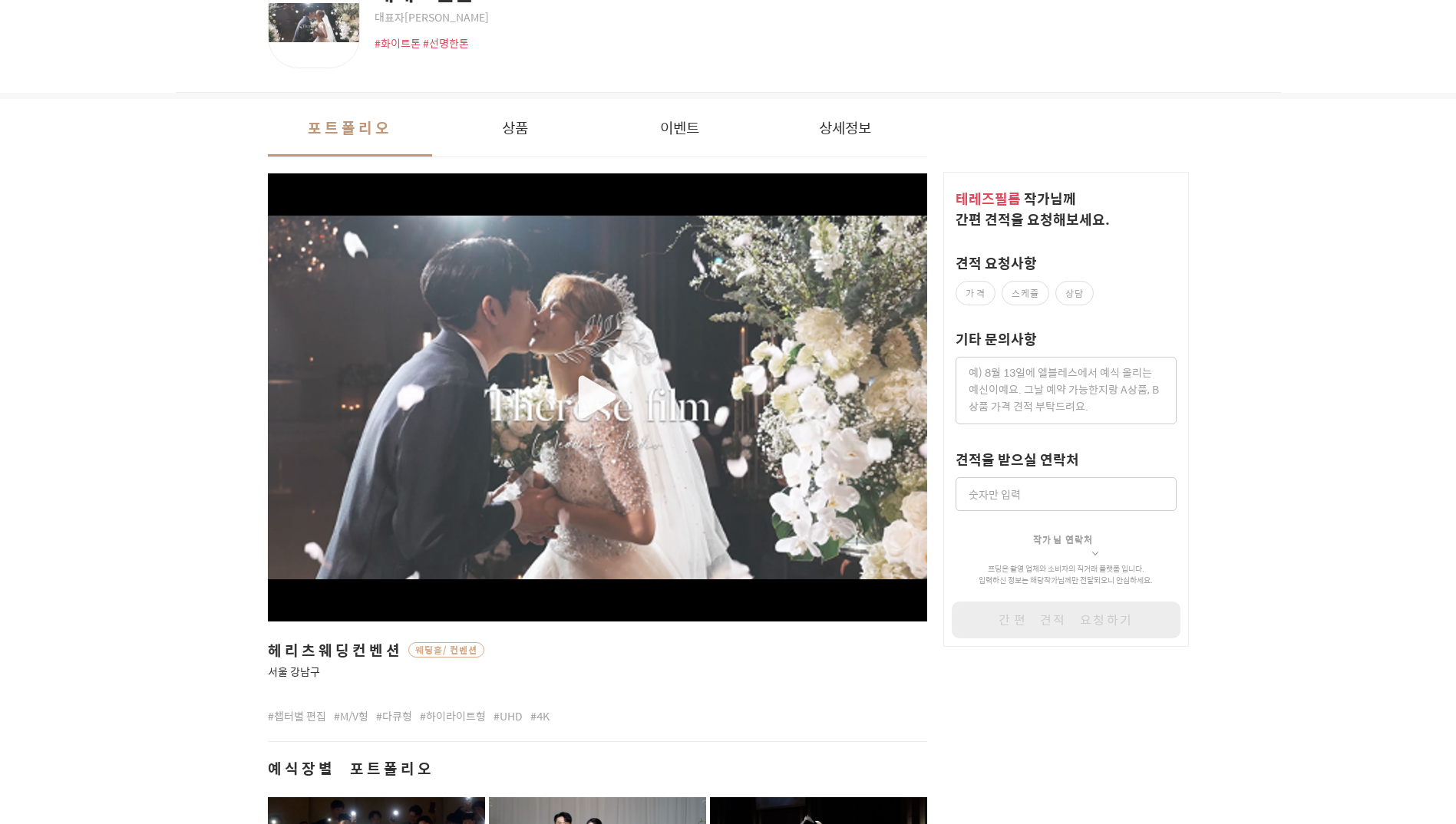
click at [1117, 564] on p "프딩은 촬영 업체와 소비자의 직거래 플랫폼 입니다. 입력하신 정보는 해당 작가 님께만 전달되오니 안심하세요." at bounding box center [1065, 574] width 221 height 23
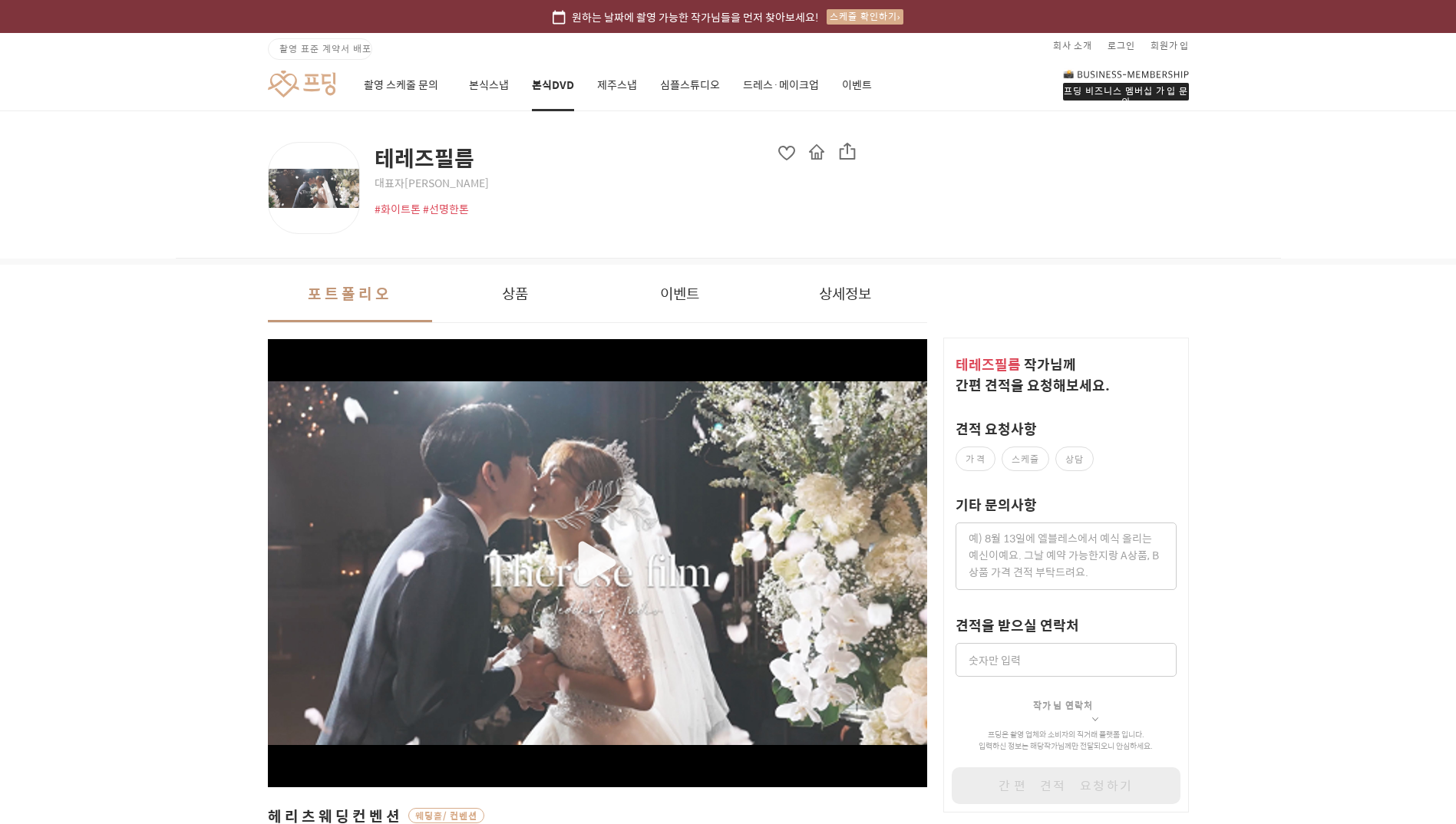
scroll to position [0, 0]
click at [694, 305] on button "이벤트" at bounding box center [678, 293] width 165 height 57
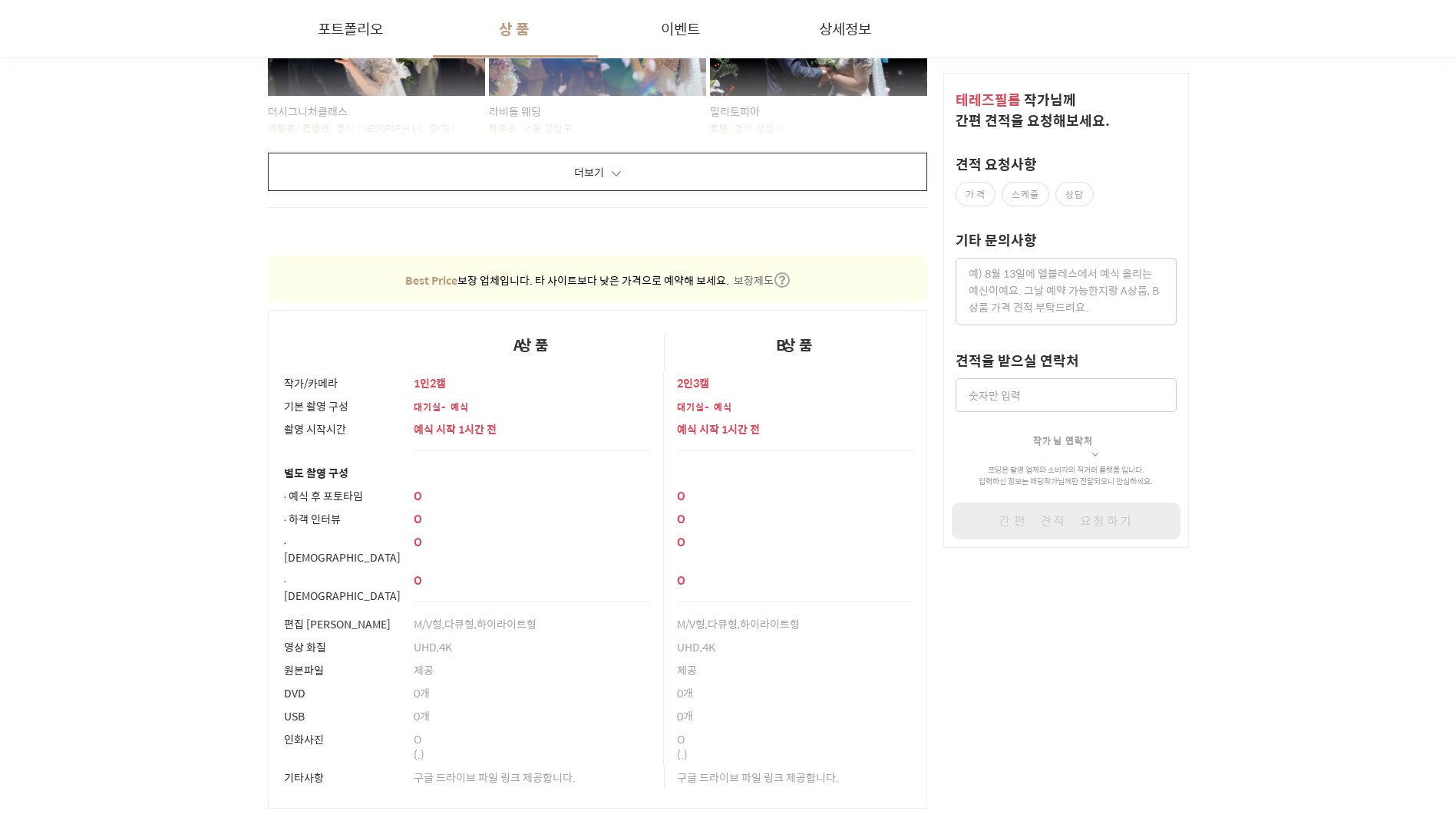
scroll to position [2081, 0]
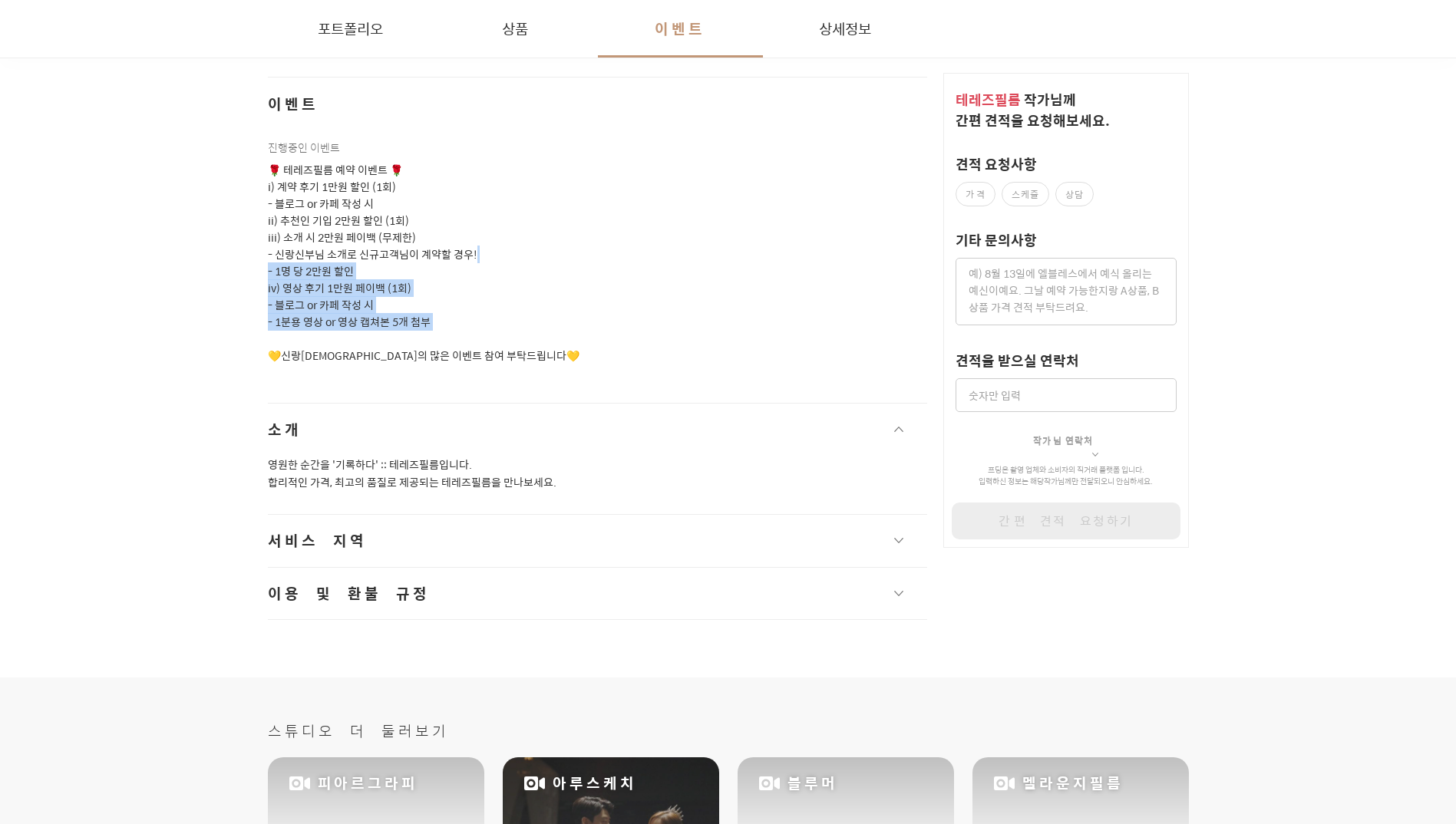
drag, startPoint x: 672, startPoint y: 323, endPoint x: 533, endPoint y: 205, distance: 182.3
click at [534, 206] on p "🌹 테레즈필름 예약 이벤트 🌹 i) 계약 후기 1만원 할인 (1회) - 블로그 or 카페 작성 시 ii) 추천인 기입 2만원 할인 (1회) i…" at bounding box center [597, 263] width 660 height 202
click at [533, 205] on p "🌹 테레즈필름 예약 이벤트 🌹 i) 계약 후기 1만원 할인 (1회) - 블로그 or 카페 작성 시 ii) 추천인 기입 2만원 할인 (1회) i…" at bounding box center [597, 263] width 660 height 202
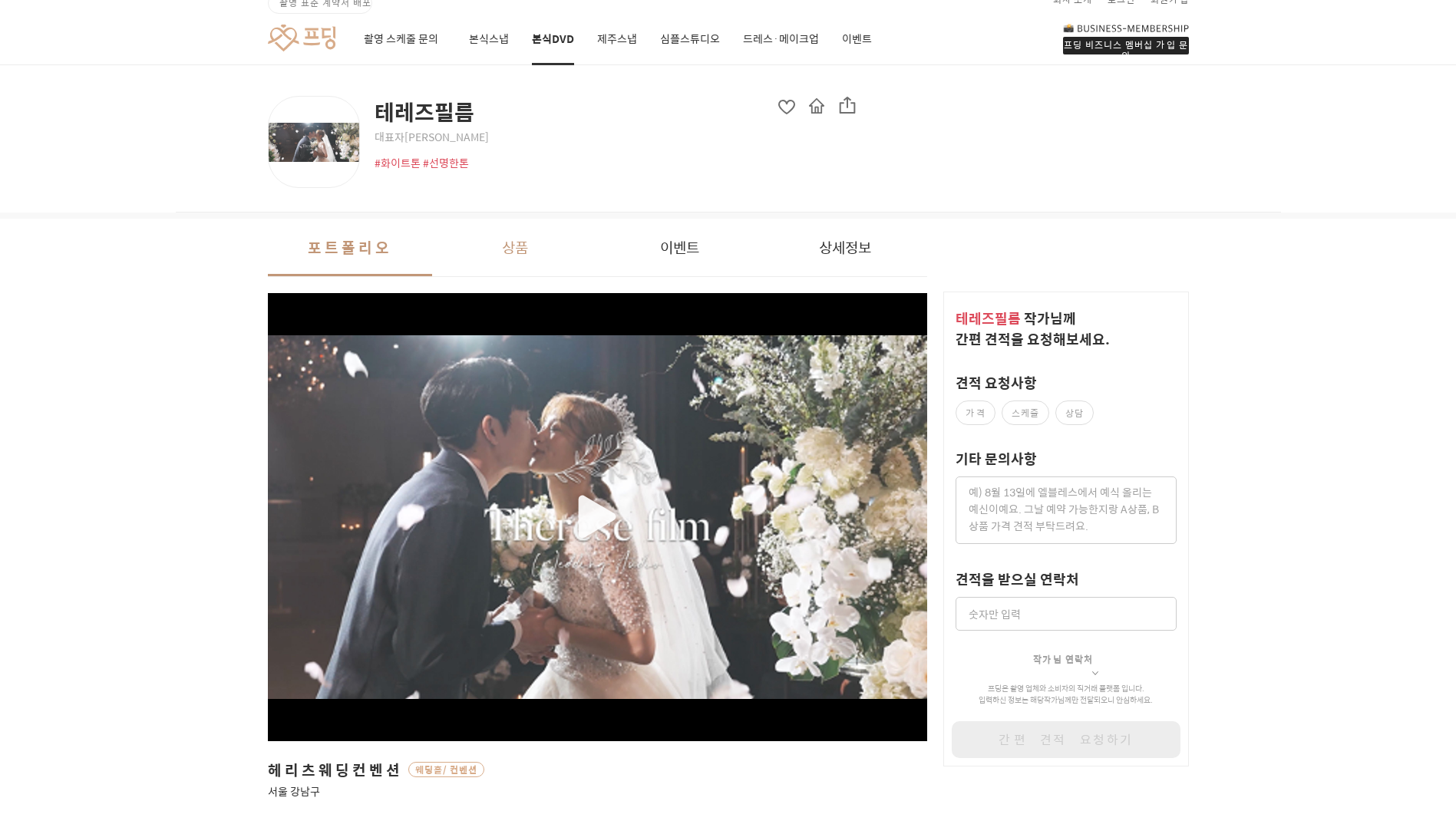
scroll to position [0, 0]
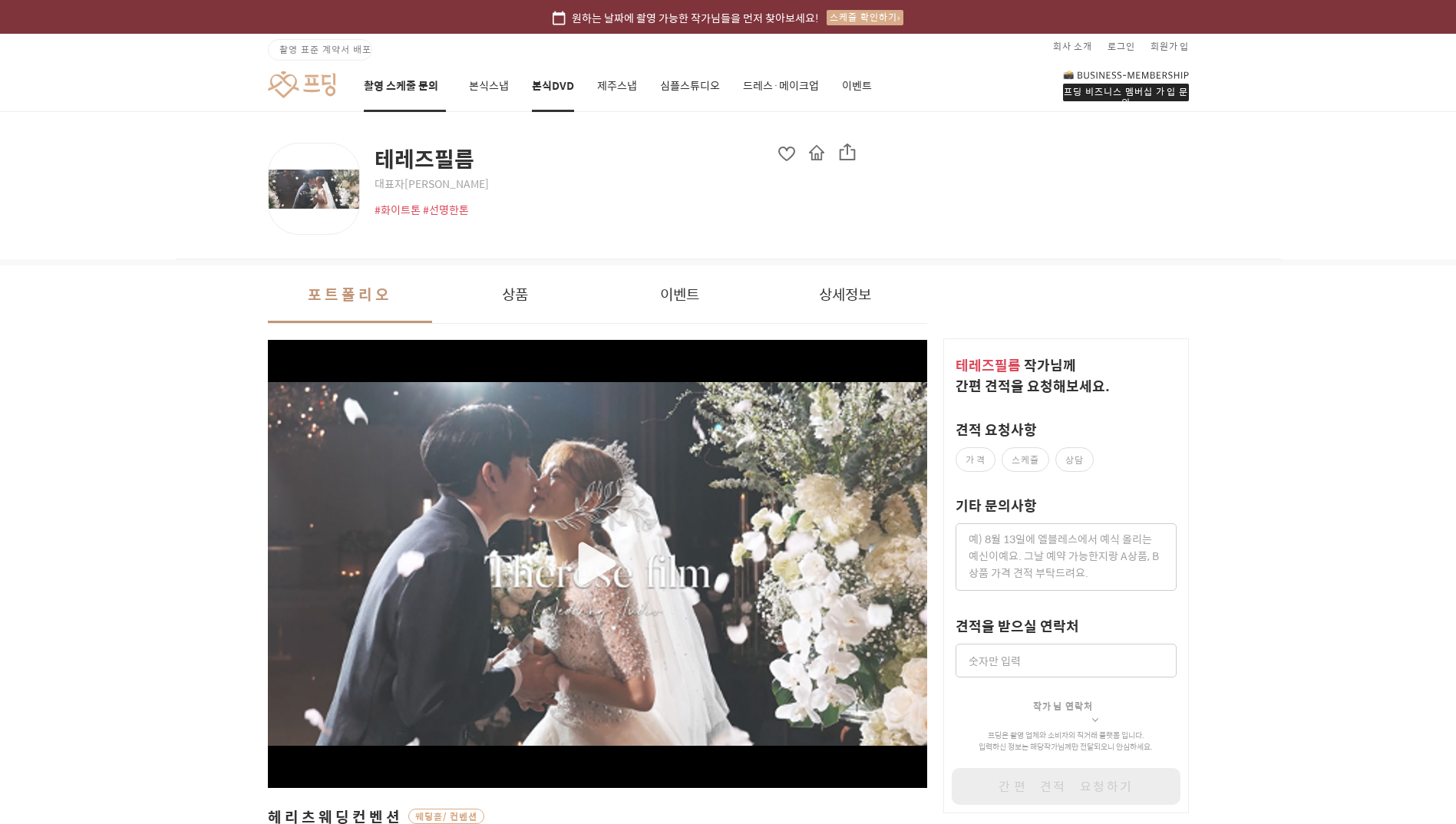
click at [398, 80] on link "촬영 스케줄 문의" at bounding box center [405, 85] width 82 height 52
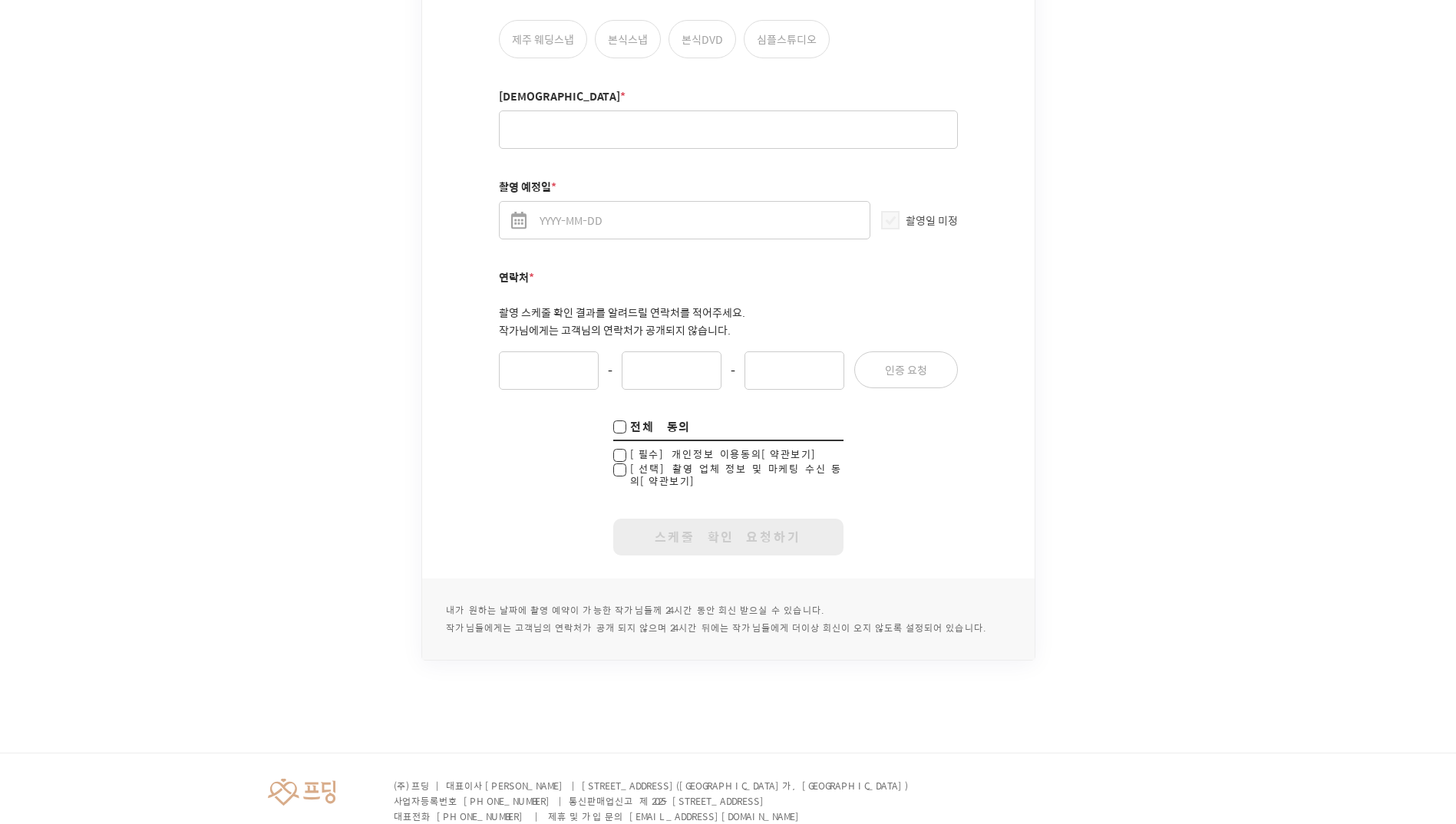
scroll to position [1096, 0]
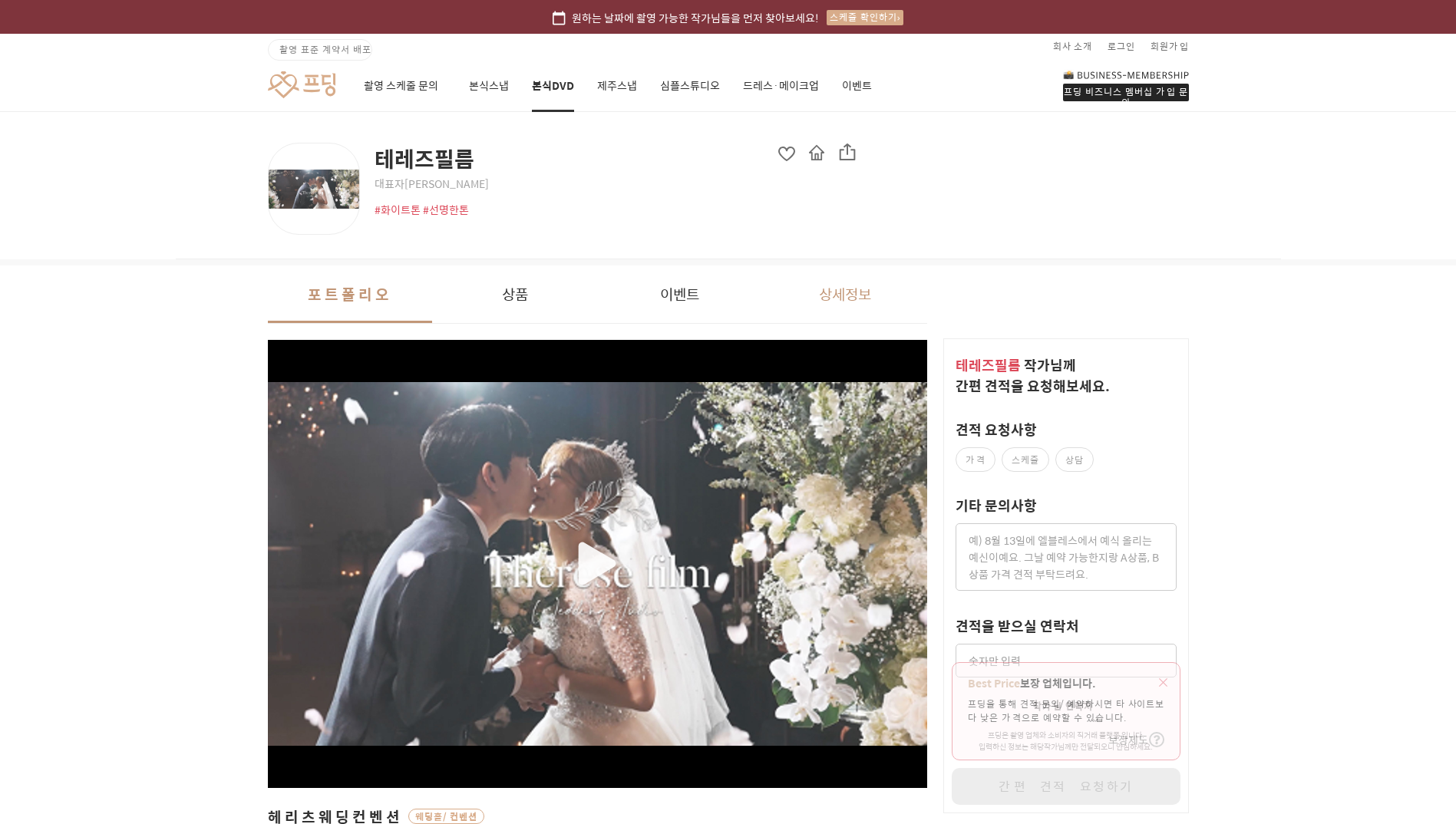
click at [836, 300] on button "상세정보" at bounding box center [844, 293] width 165 height 57
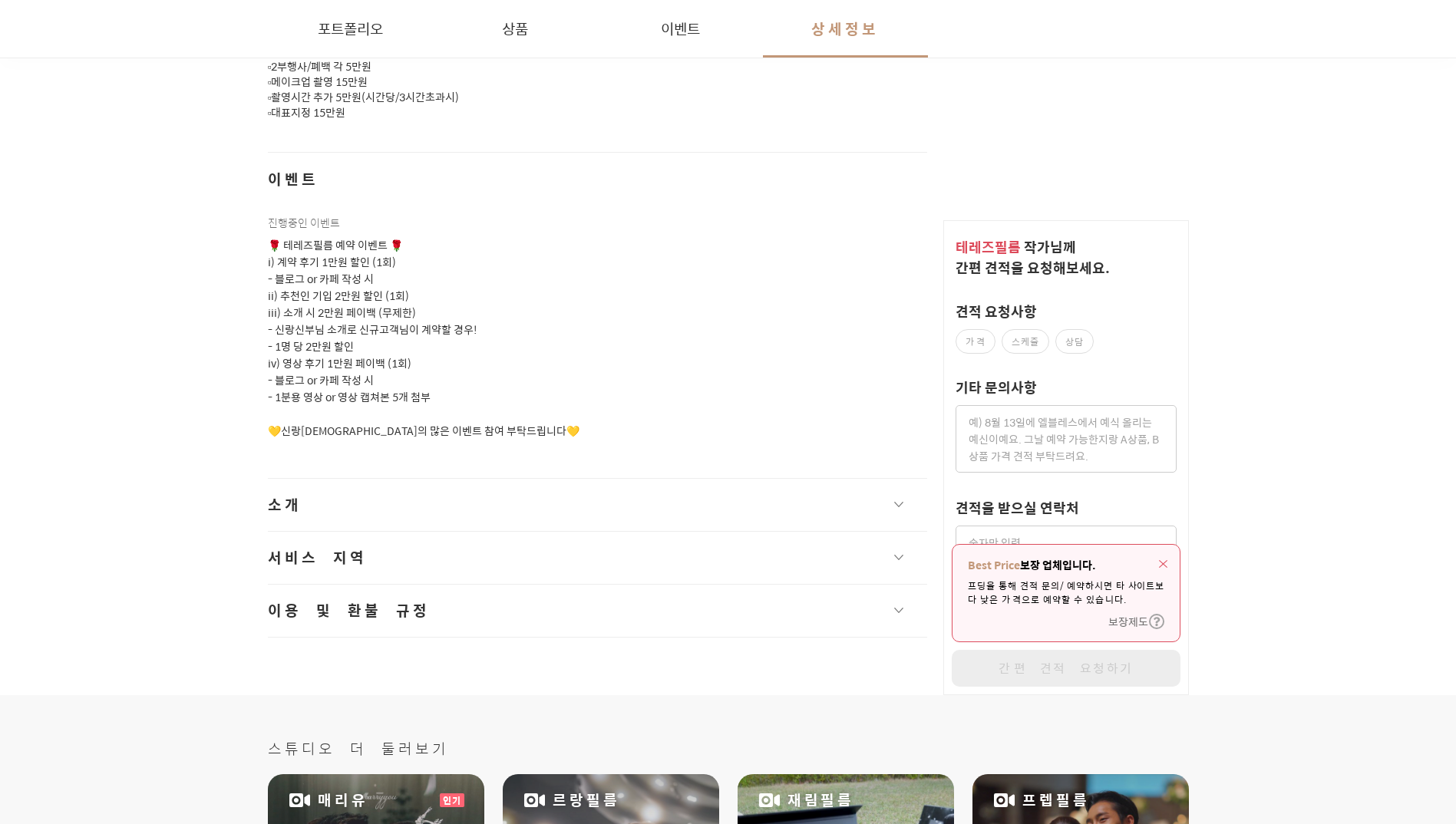
scroll to position [1871, 0]
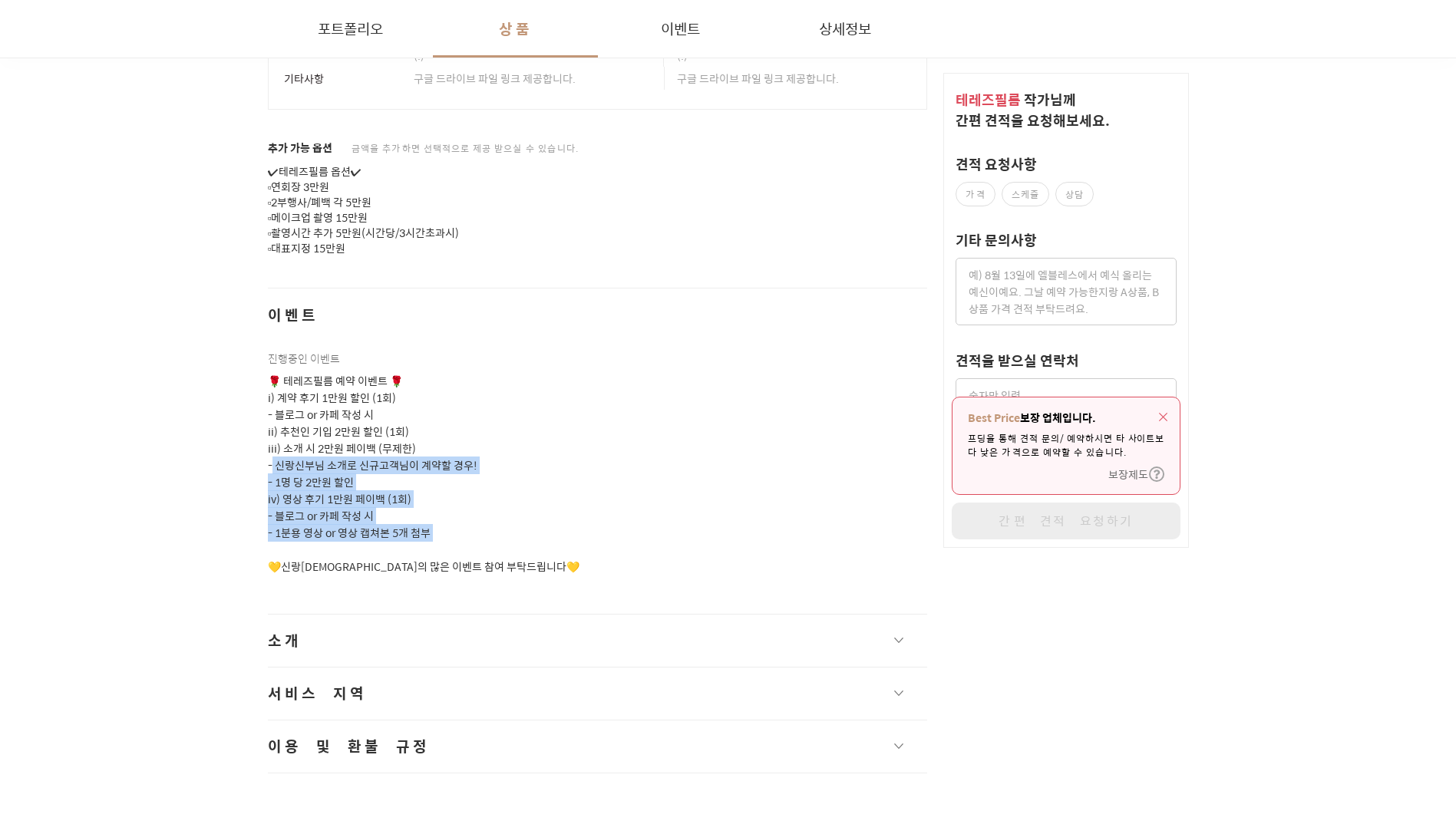
drag, startPoint x: 387, startPoint y: 535, endPoint x: 265, endPoint y: 440, distance: 154.6
drag, startPoint x: 265, startPoint y: 440, endPoint x: 446, endPoint y: 514, distance: 195.5
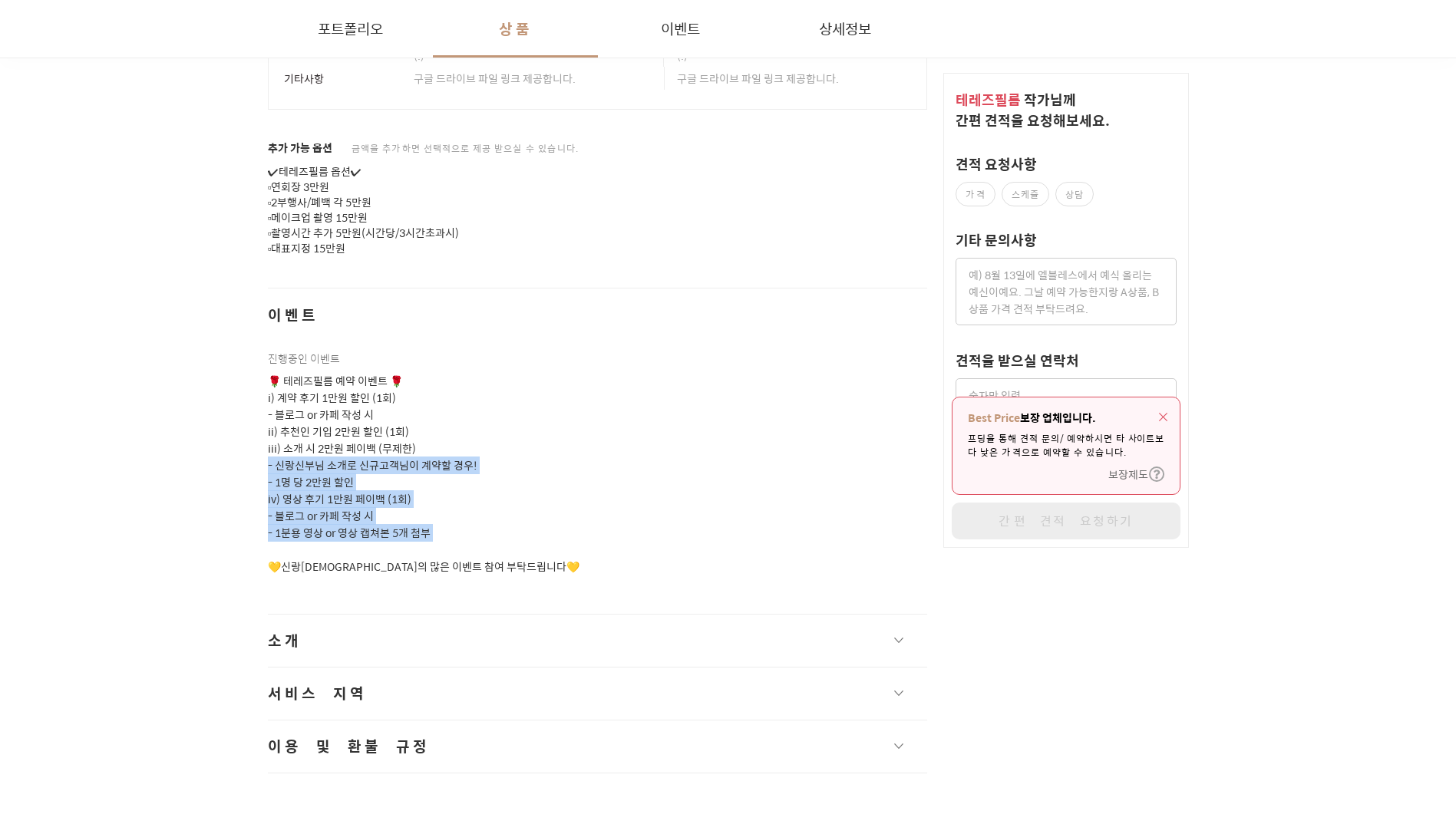
click at [446, 514] on p "🌹 테레즈필름 예약 이벤트 🌹 i) 계약 후기 1만원 할인 (1회) - 블로그 or 카페 작성 시 ii) 추천인 기입 2만원 할인 (1회) i…" at bounding box center [597, 473] width 660 height 202
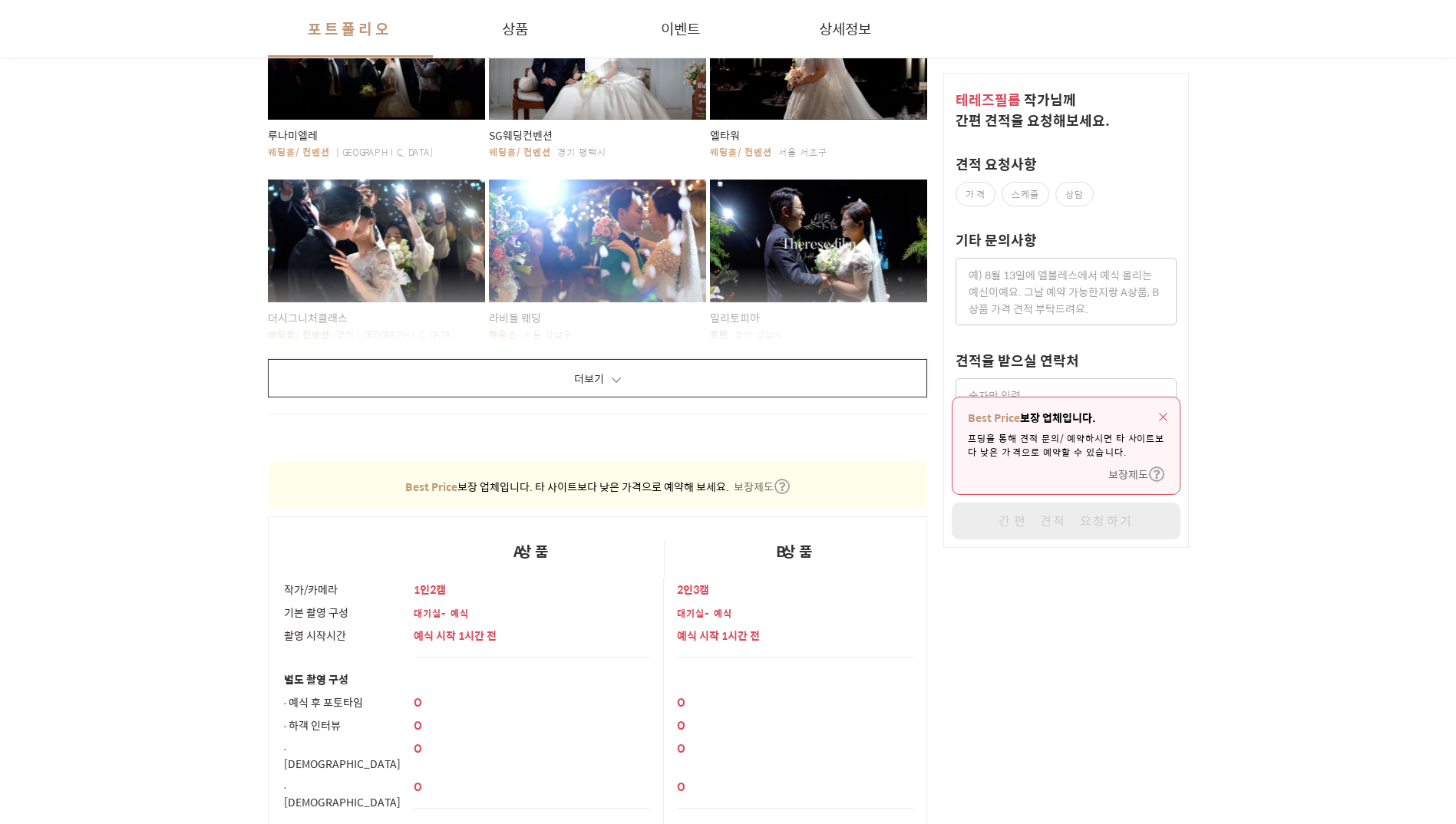
scroll to position [643, 0]
